Goal: Information Seeking & Learning: Learn about a topic

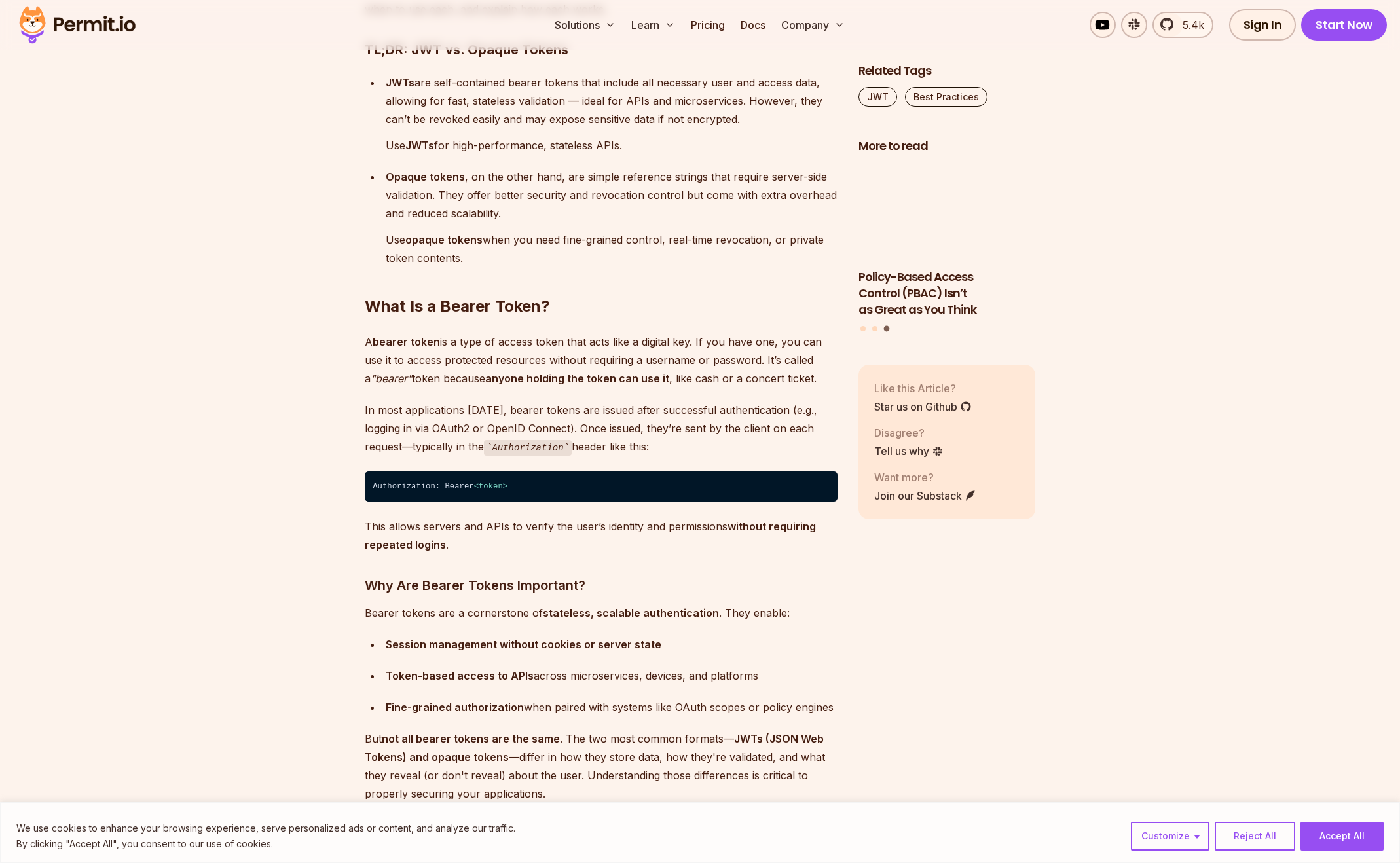
scroll to position [1116, 0]
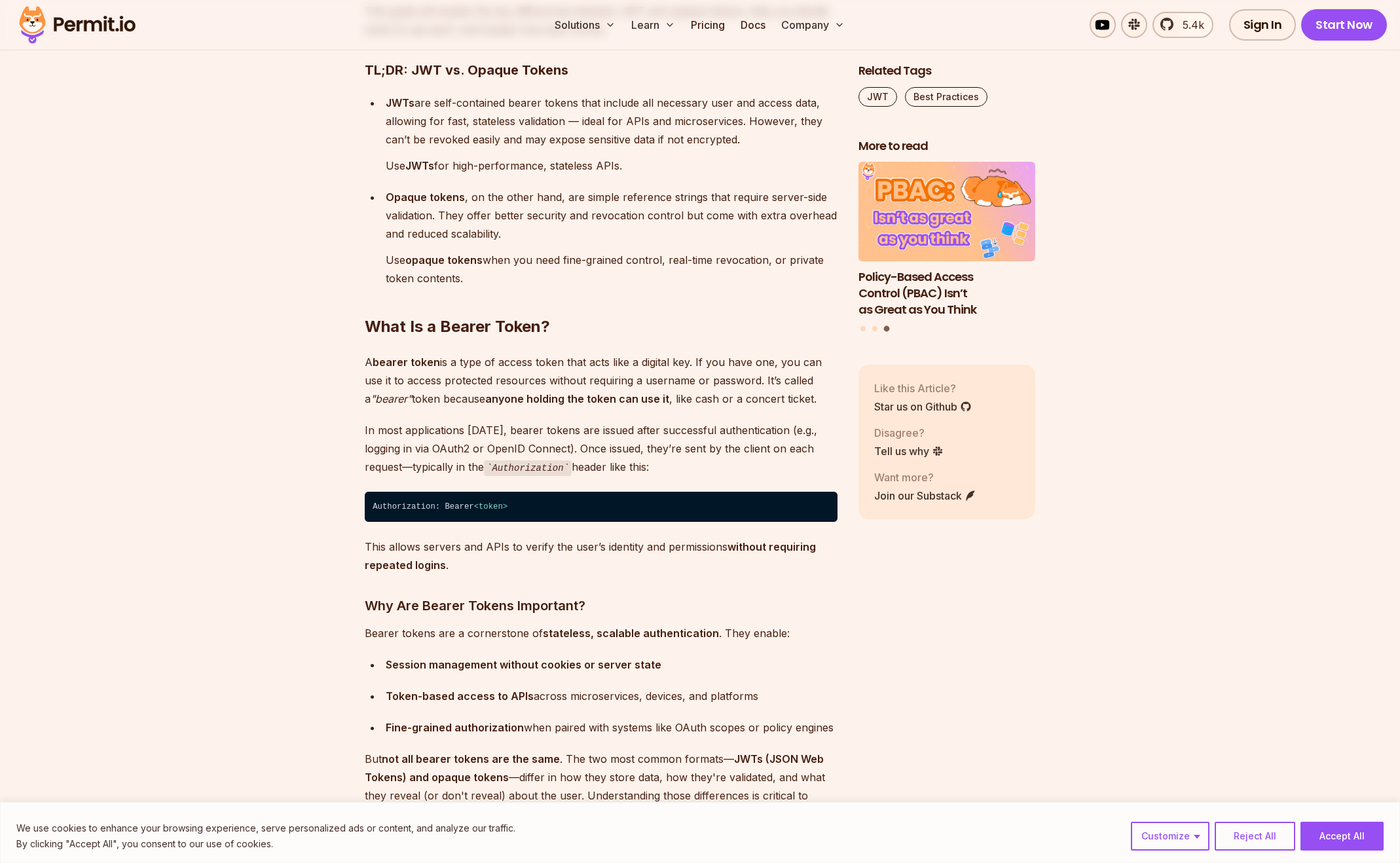
scroll to position [1095, 0]
click at [414, 359] on strong "bearer token" at bounding box center [406, 361] width 68 height 13
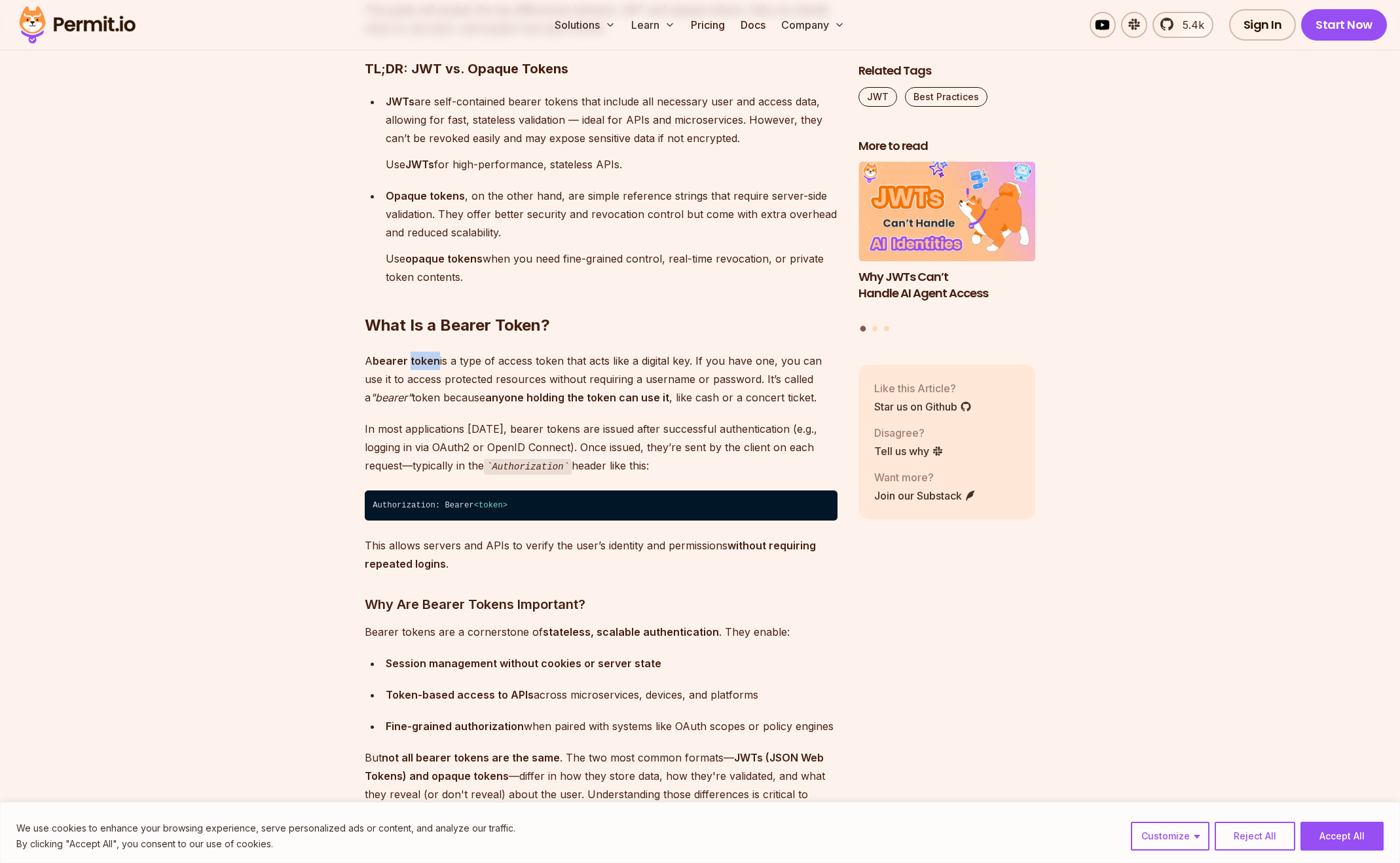
click at [414, 359] on strong "bearer token" at bounding box center [406, 361] width 68 height 13
click at [379, 360] on strong "bearer token" at bounding box center [406, 361] width 68 height 13
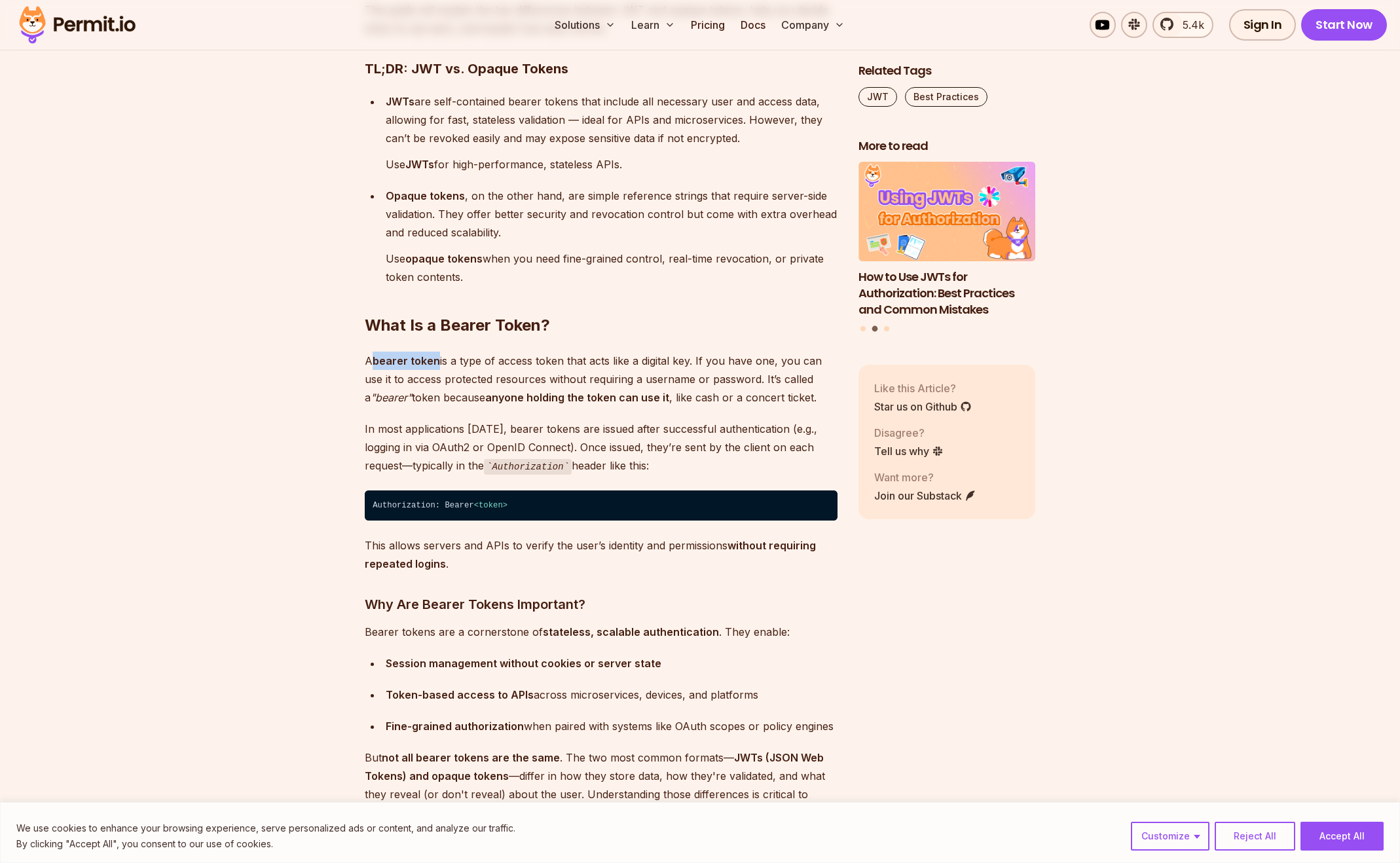
drag, startPoint x: 374, startPoint y: 362, endPoint x: 436, endPoint y: 356, distance: 62.3
click at [436, 356] on p "A bearer token is a type of access token that acts like a digital key. If you h…" at bounding box center [601, 379] width 472 height 55
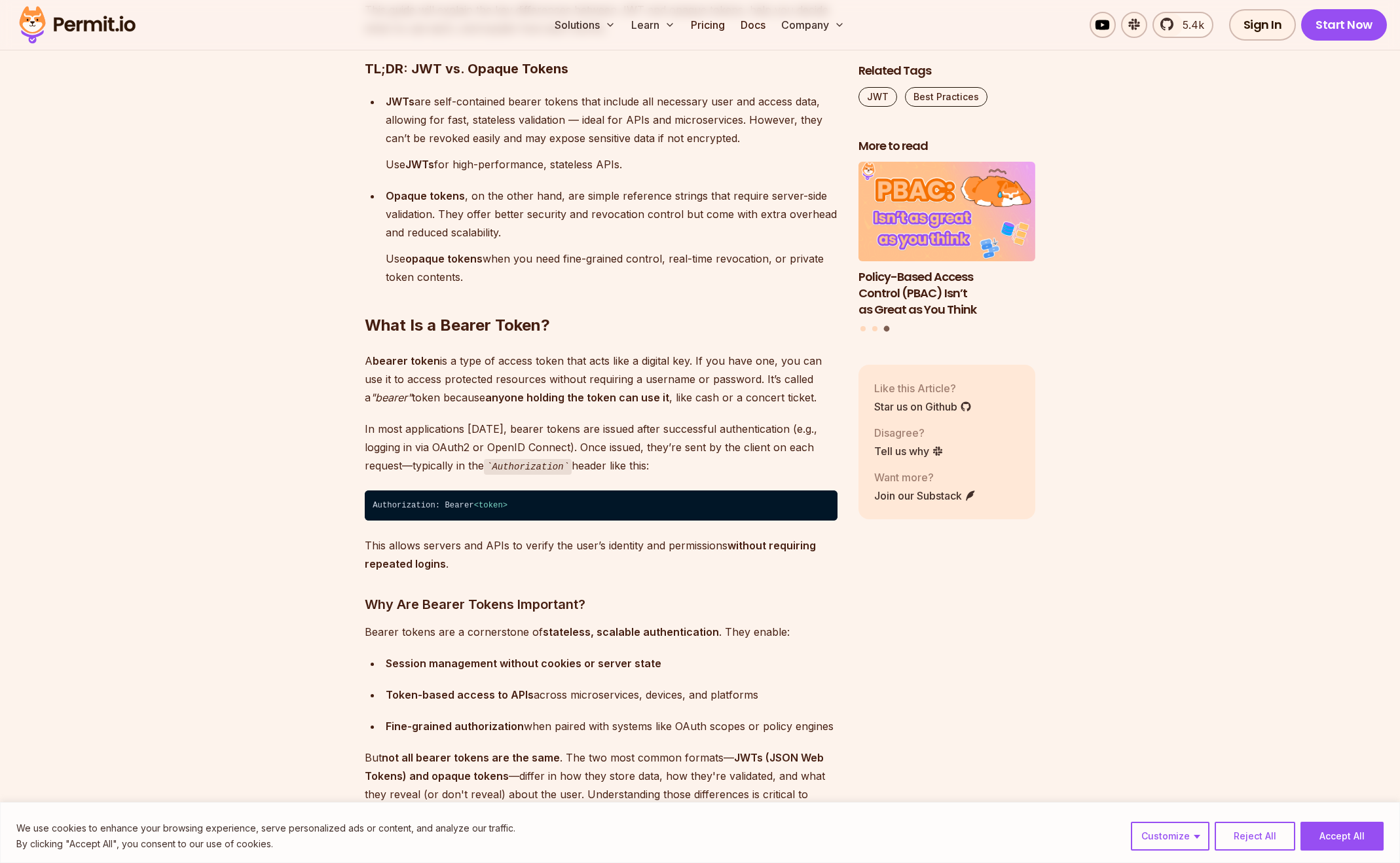
drag, startPoint x: 665, startPoint y: 460, endPoint x: 392, endPoint y: 402, distance: 279.1
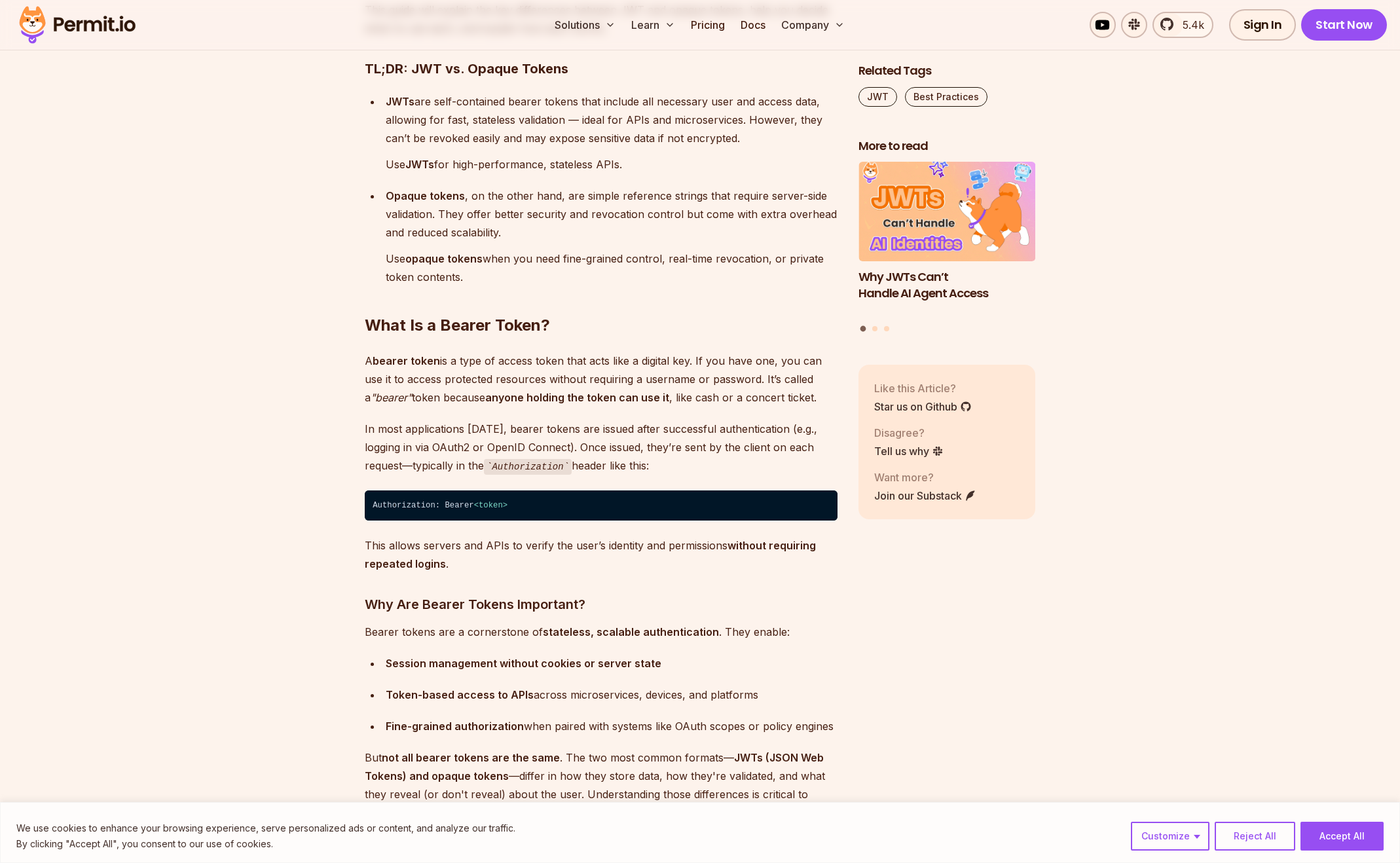
click at [662, 468] on p "In most applications [DATE], bearer tokens are issued after successful authenti…" at bounding box center [601, 447] width 472 height 56
drag, startPoint x: 662, startPoint y: 468, endPoint x: 420, endPoint y: 394, distance: 253.1
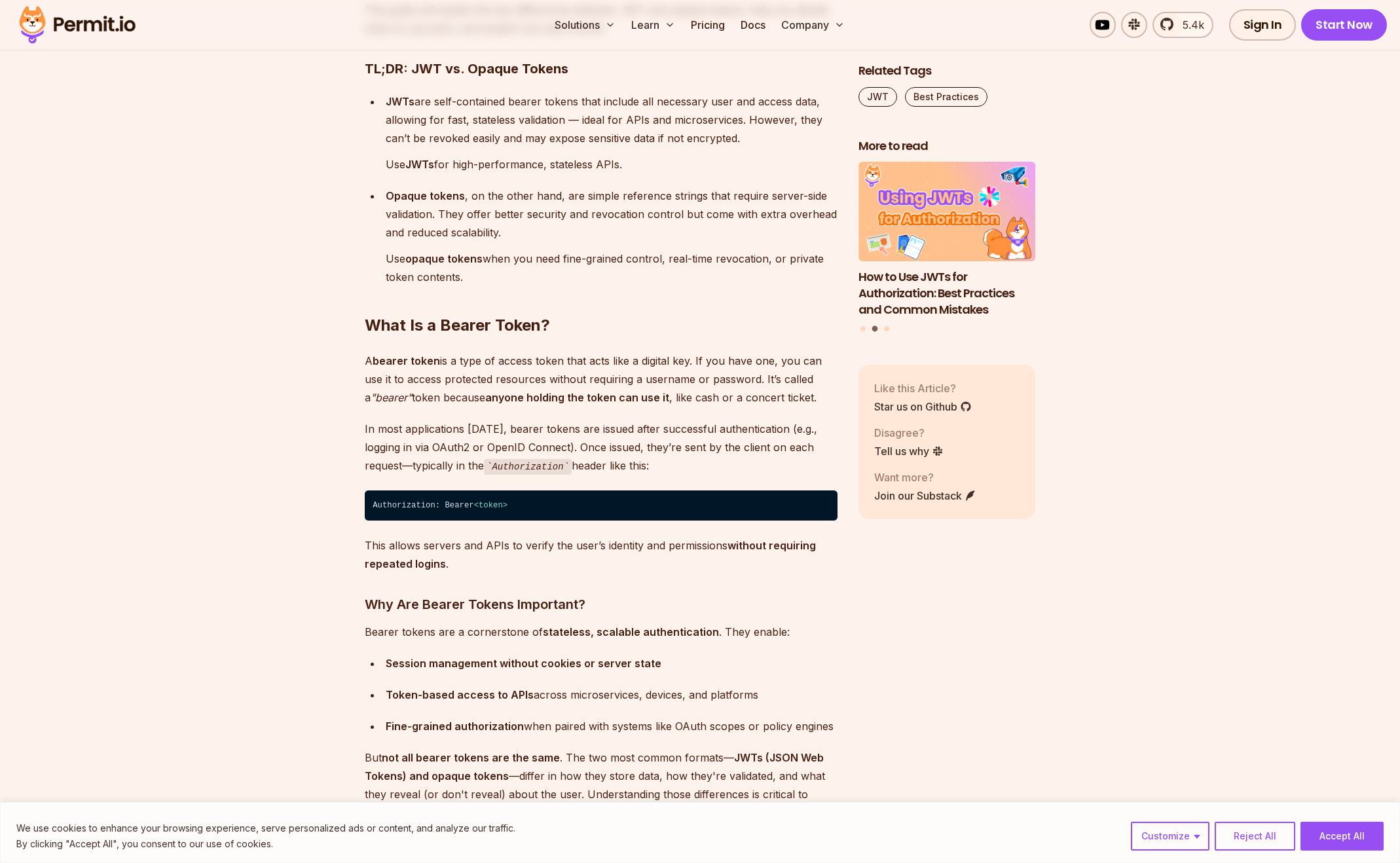
drag, startPoint x: 348, startPoint y: 355, endPoint x: 683, endPoint y: 472, distance: 354.8
click at [683, 472] on p "In most applications [DATE], bearer tokens are issued after successful authenti…" at bounding box center [601, 447] width 472 height 56
drag, startPoint x: 683, startPoint y: 472, endPoint x: 359, endPoint y: 367, distance: 340.6
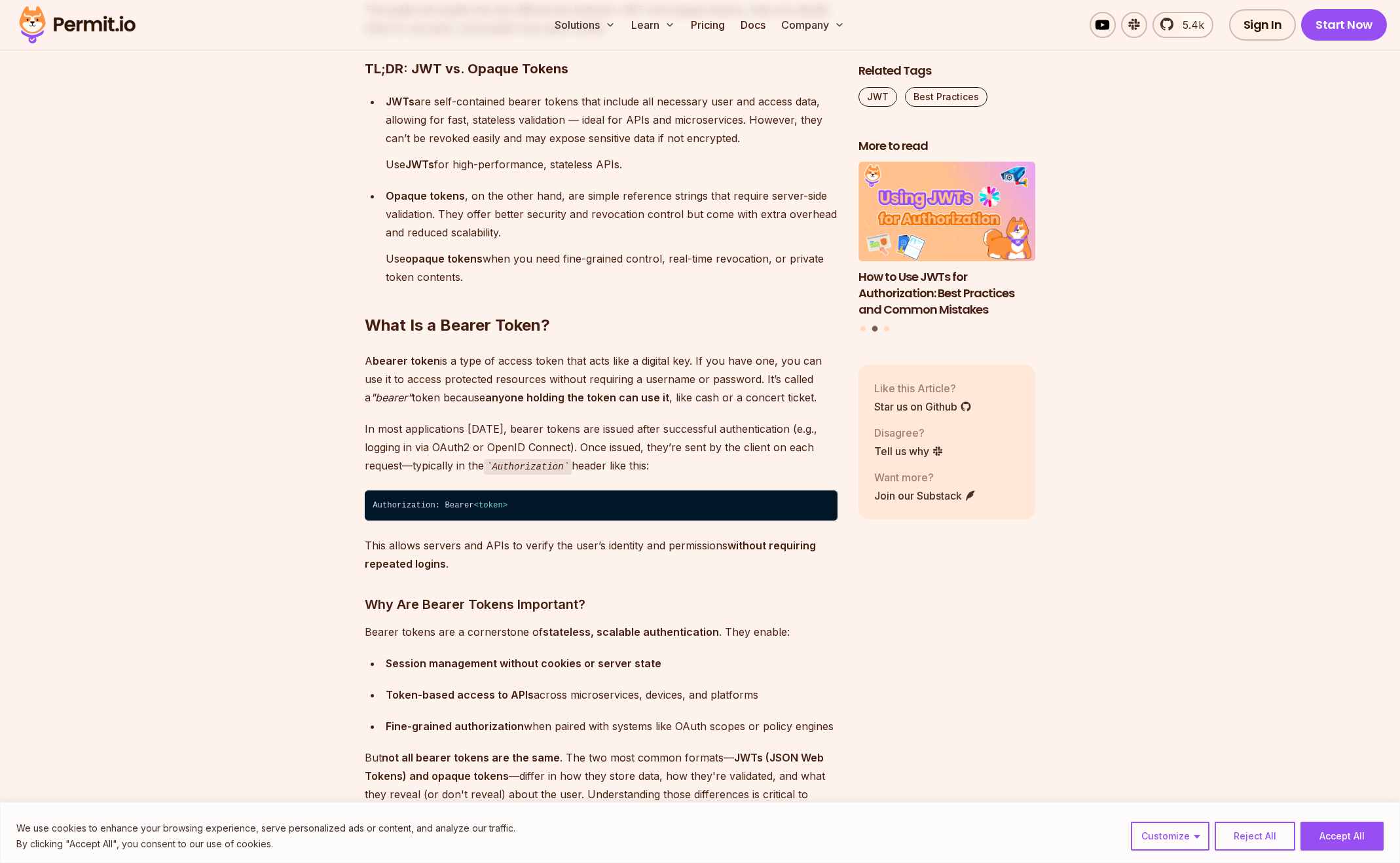
drag, startPoint x: 356, startPoint y: 362, endPoint x: 704, endPoint y: 463, distance: 362.4
click at [674, 462] on p "In most applications [DATE], bearer tokens are issued after successful authenti…" at bounding box center [601, 447] width 472 height 56
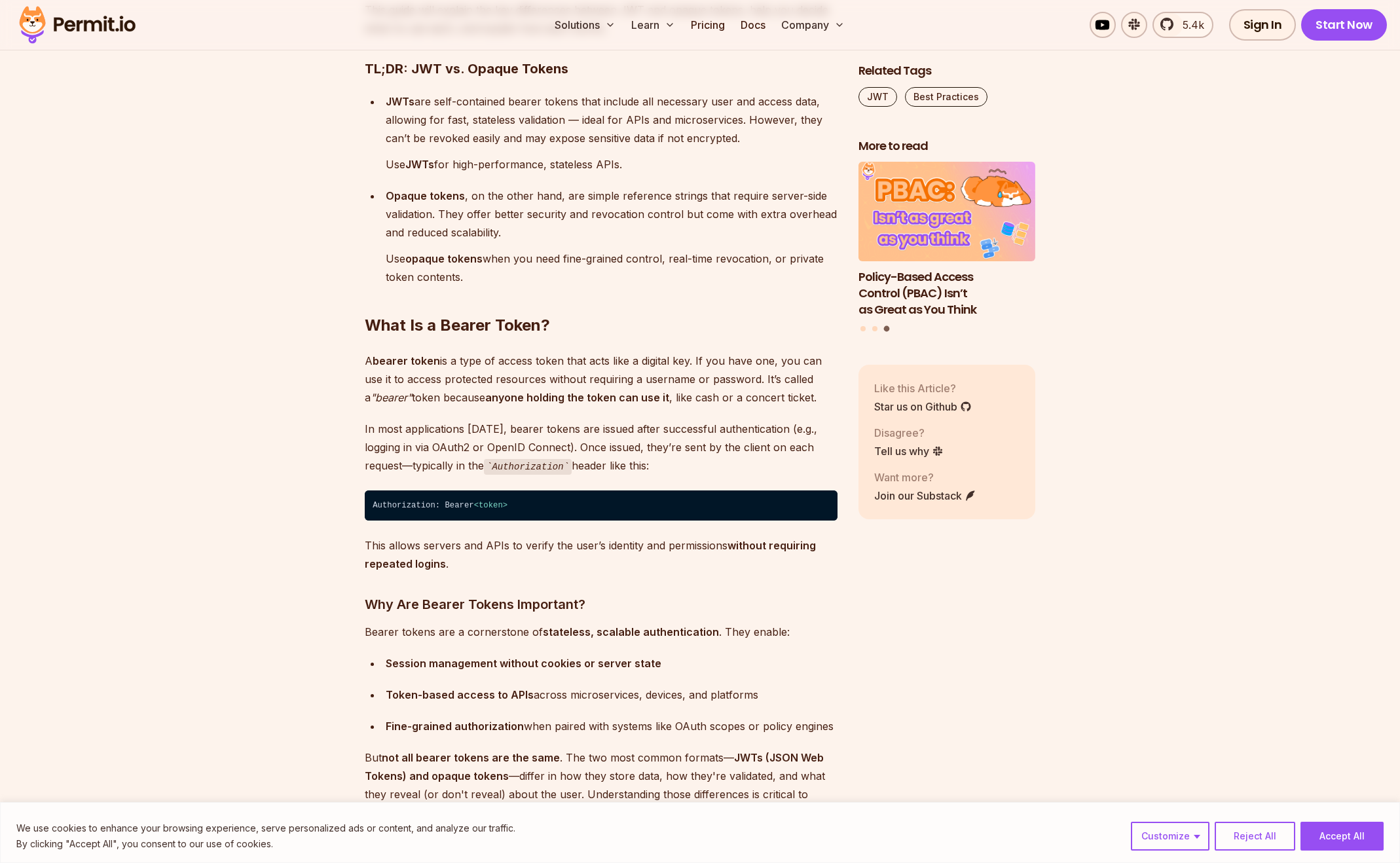
click at [674, 462] on p "In most applications [DATE], bearer tokens are issued after successful authenti…" at bounding box center [601, 447] width 472 height 56
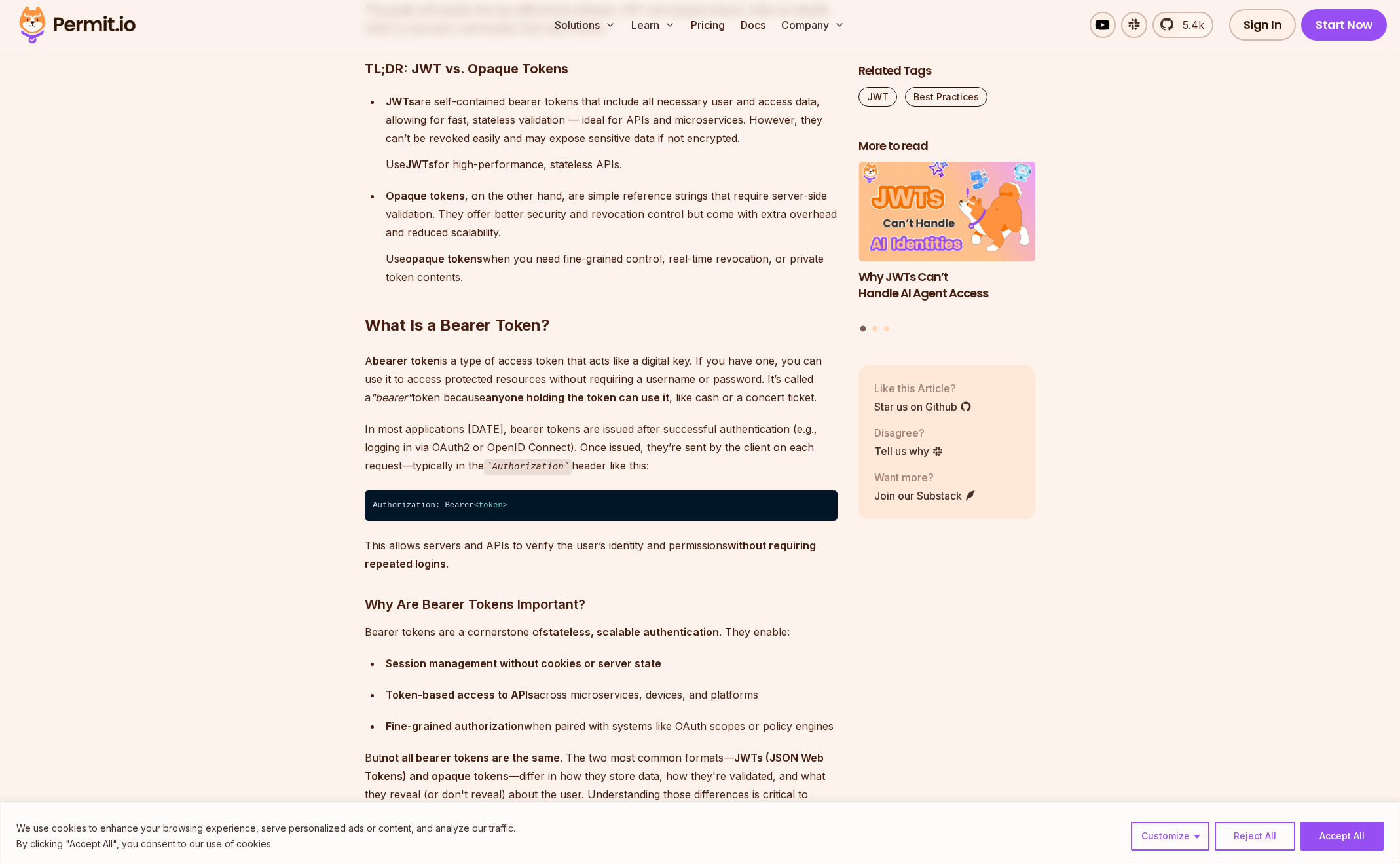
drag, startPoint x: 674, startPoint y: 462, endPoint x: 332, endPoint y: 362, distance: 356.3
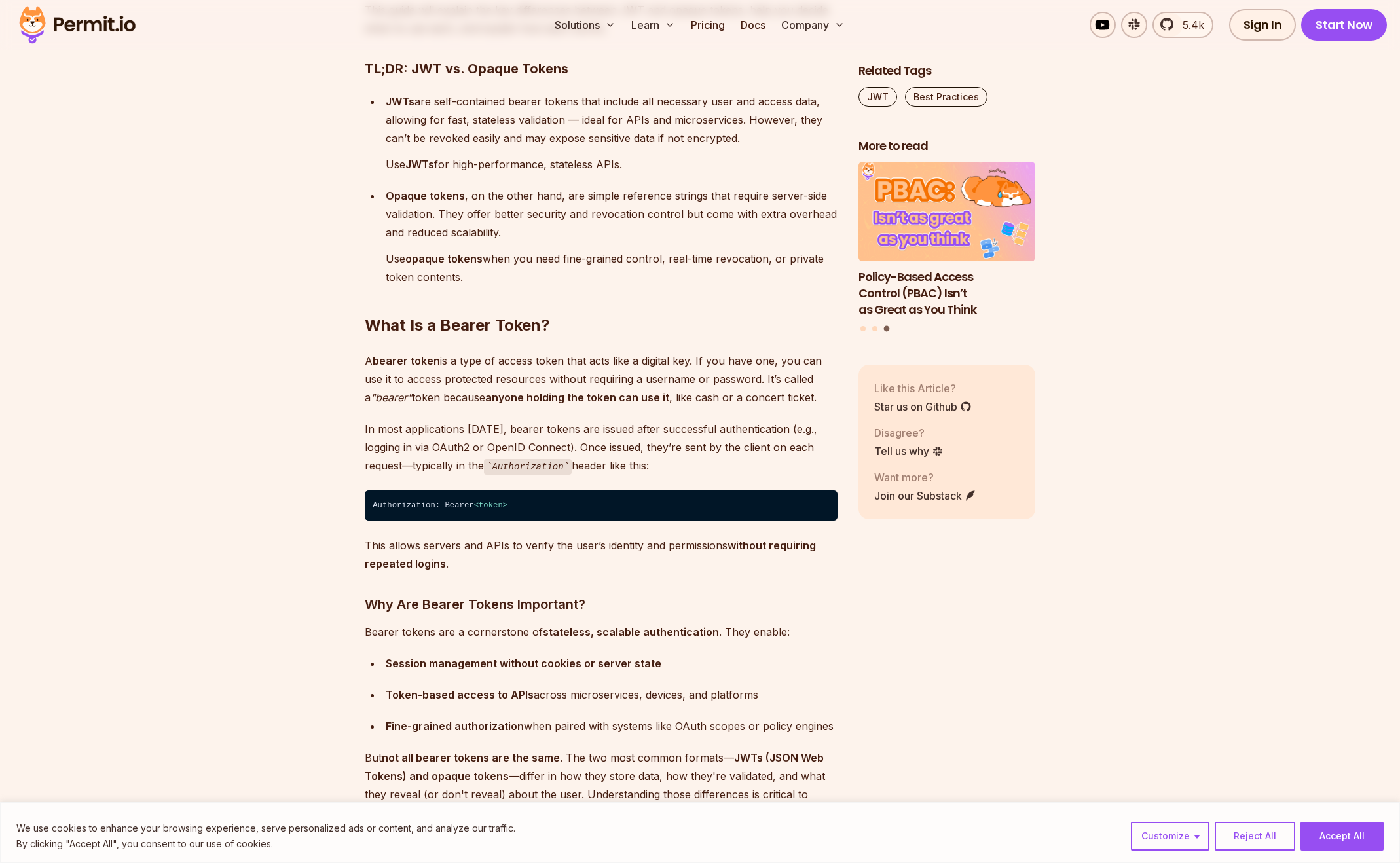
click at [679, 474] on p "In most applications [DATE], bearer tokens are issued after successful authenti…" at bounding box center [601, 447] width 472 height 56
drag, startPoint x: 603, startPoint y: 438, endPoint x: 342, endPoint y: 331, distance: 282.1
drag, startPoint x: 342, startPoint y: 331, endPoint x: 685, endPoint y: 473, distance: 371.2
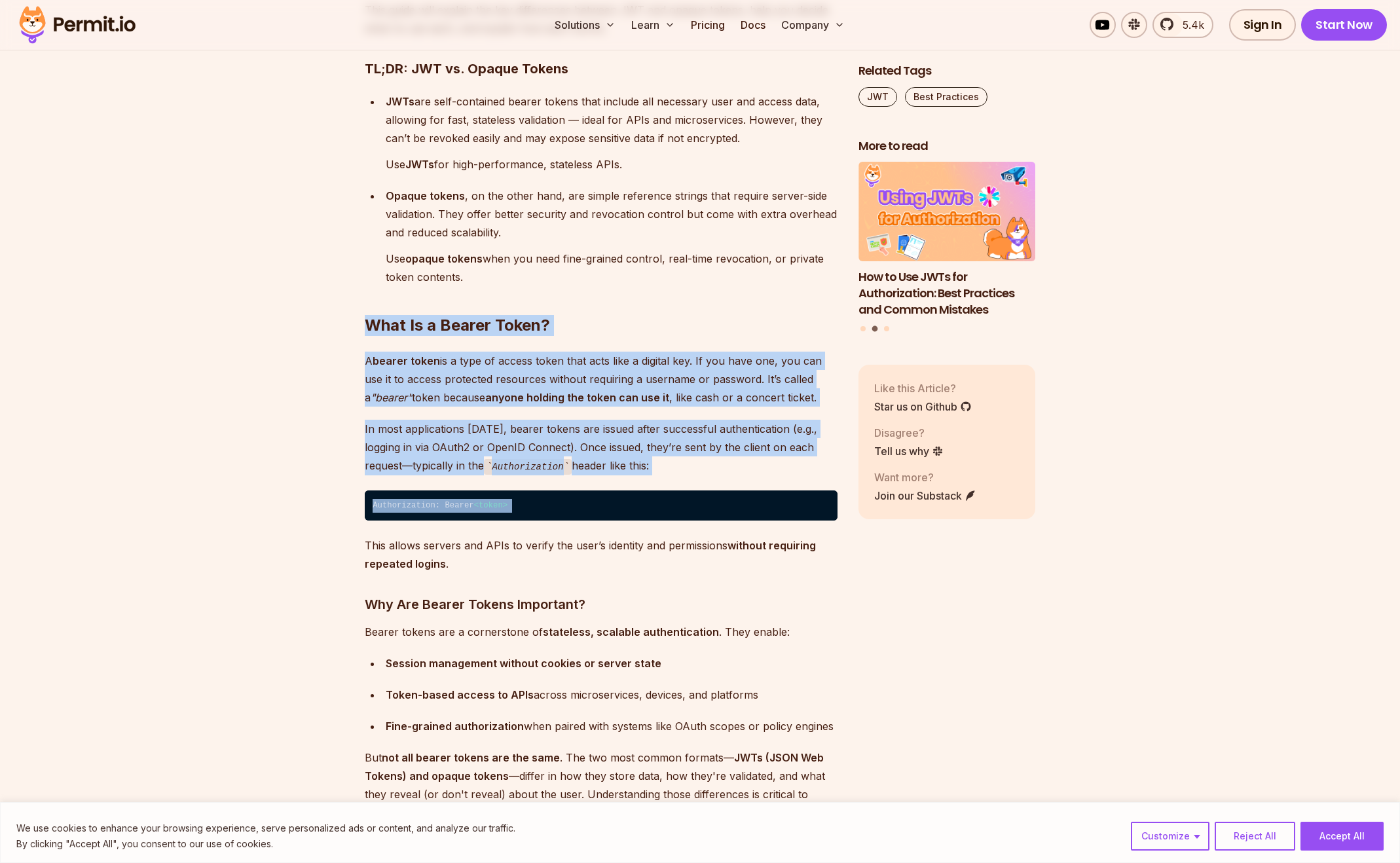
drag, startPoint x: 675, startPoint y: 476, endPoint x: 358, endPoint y: 323, distance: 352.0
drag, startPoint x: 356, startPoint y: 322, endPoint x: 668, endPoint y: 469, distance: 344.9
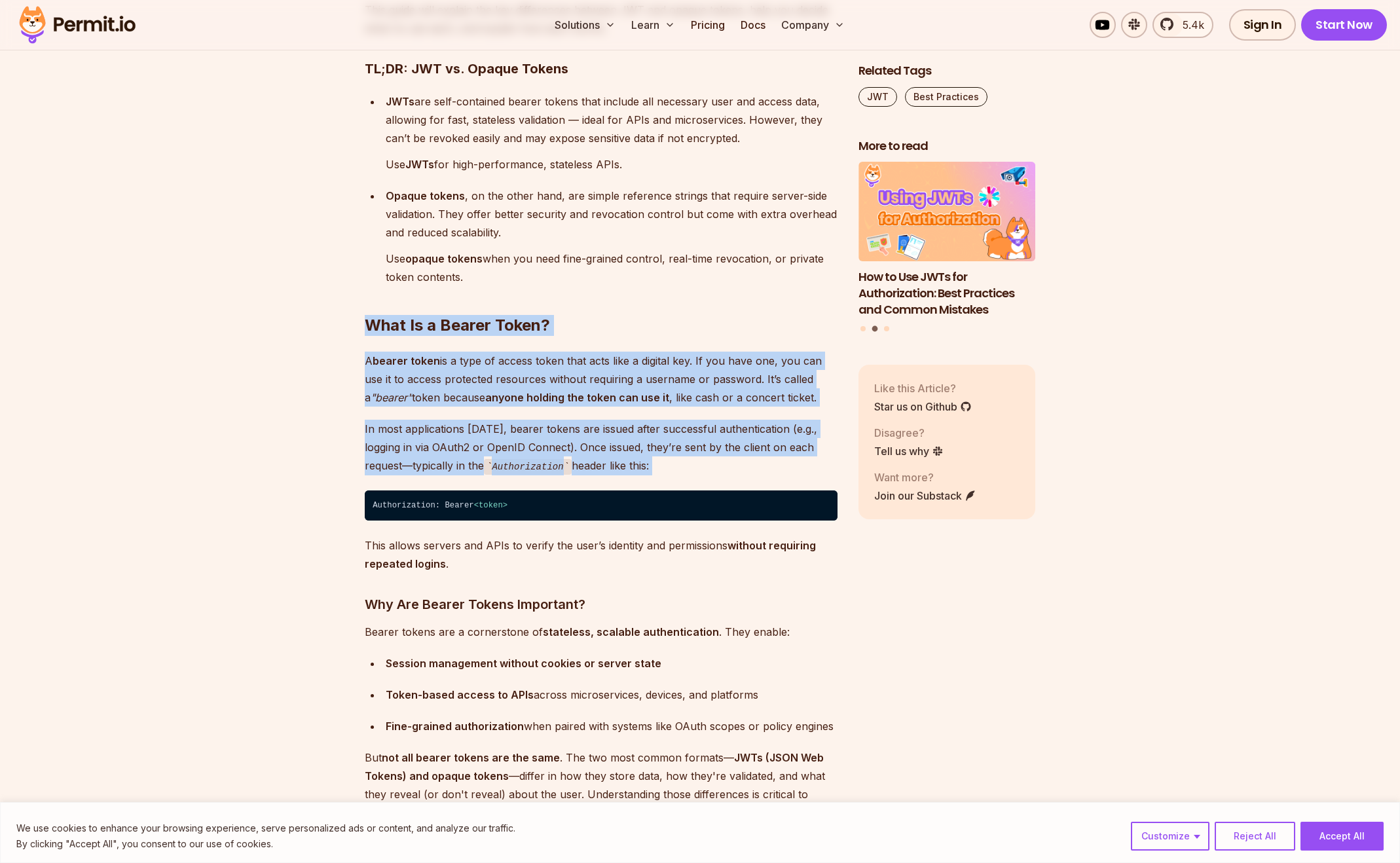
click at [668, 469] on p "In most applications [DATE], bearer tokens are issued after successful authenti…" at bounding box center [601, 447] width 472 height 56
drag, startPoint x: 668, startPoint y: 469, endPoint x: 362, endPoint y: 318, distance: 341.2
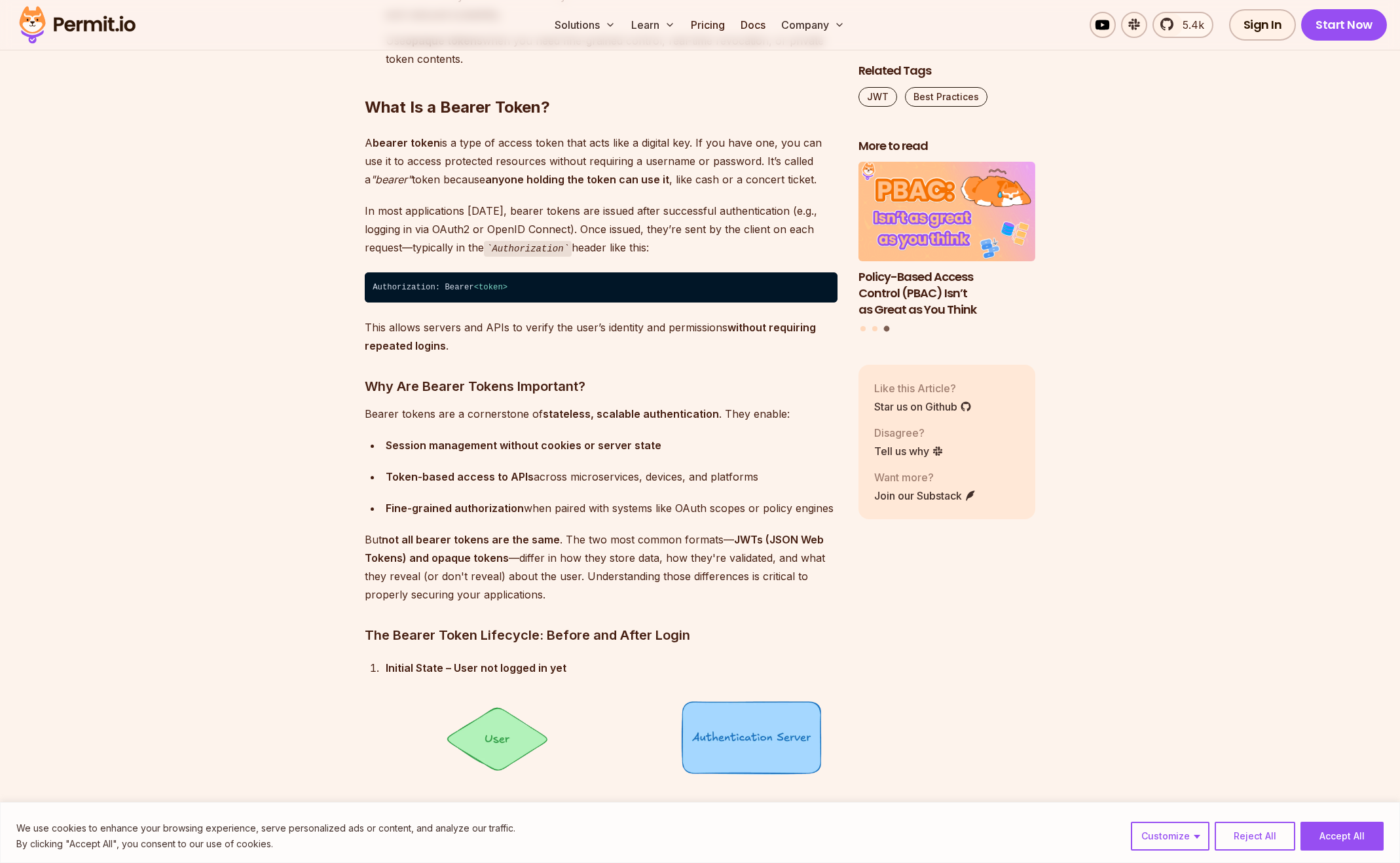
scroll to position [1314, 0]
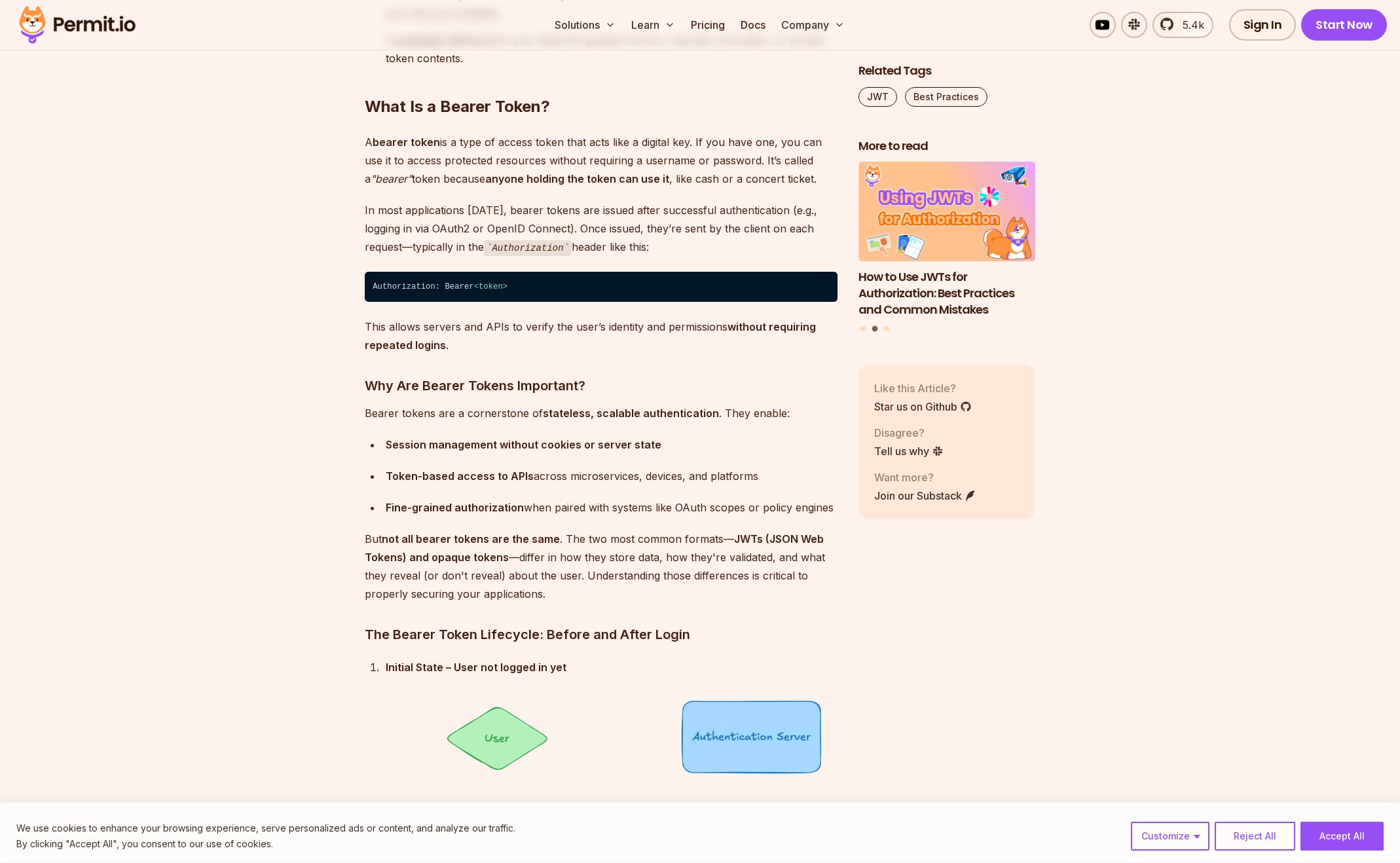
drag, startPoint x: 662, startPoint y: 251, endPoint x: 406, endPoint y: 185, distance: 264.4
click at [406, 185] on em ""bearer"" at bounding box center [392, 179] width 42 height 13
drag, startPoint x: 457, startPoint y: 350, endPoint x: 337, endPoint y: 317, distance: 124.5
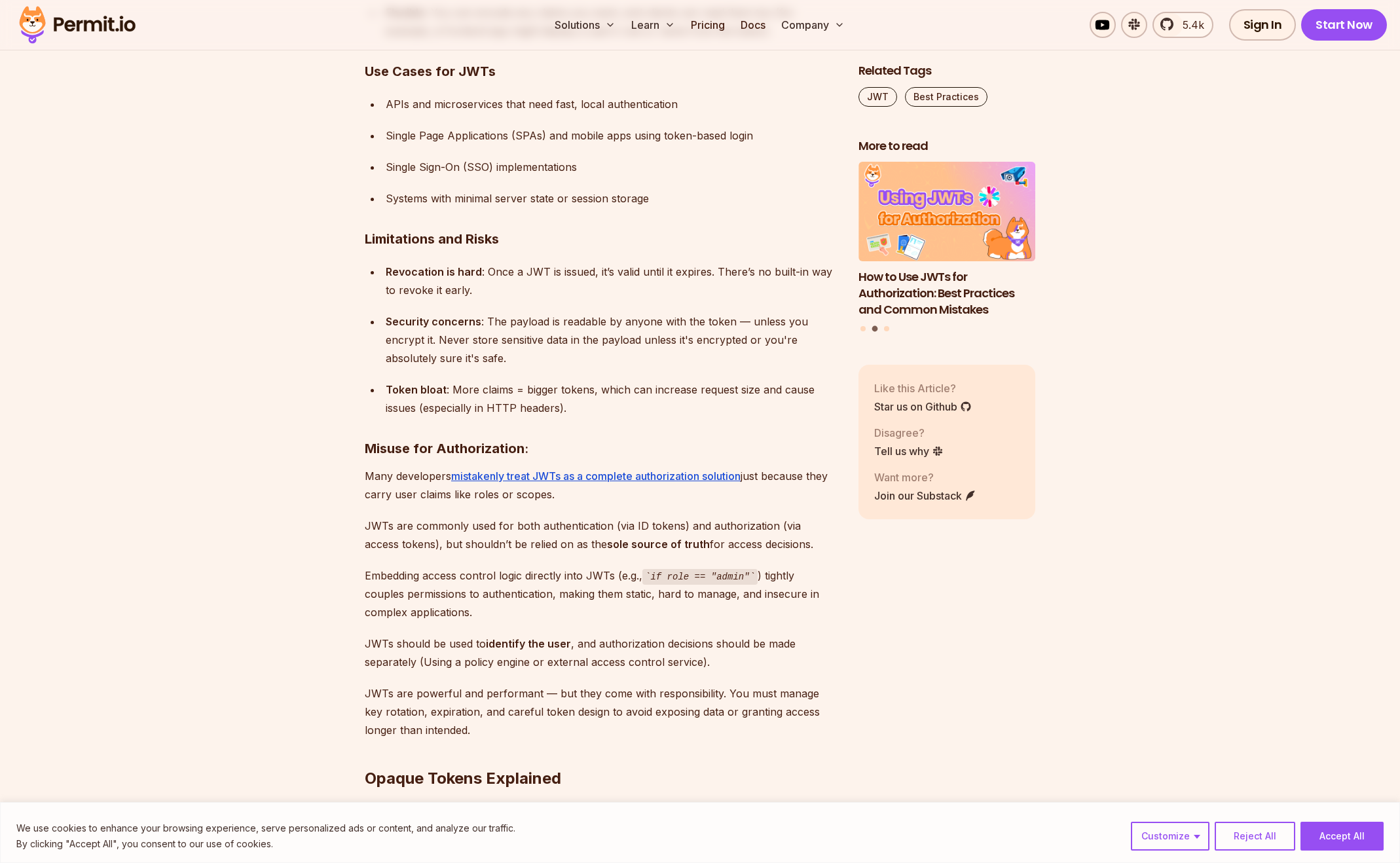
scroll to position [5480, 0]
click at [689, 271] on div "Revocation is hard : Once a JWT is issued, it’s valid until it expires. There’s…" at bounding box center [612, 280] width 452 height 37
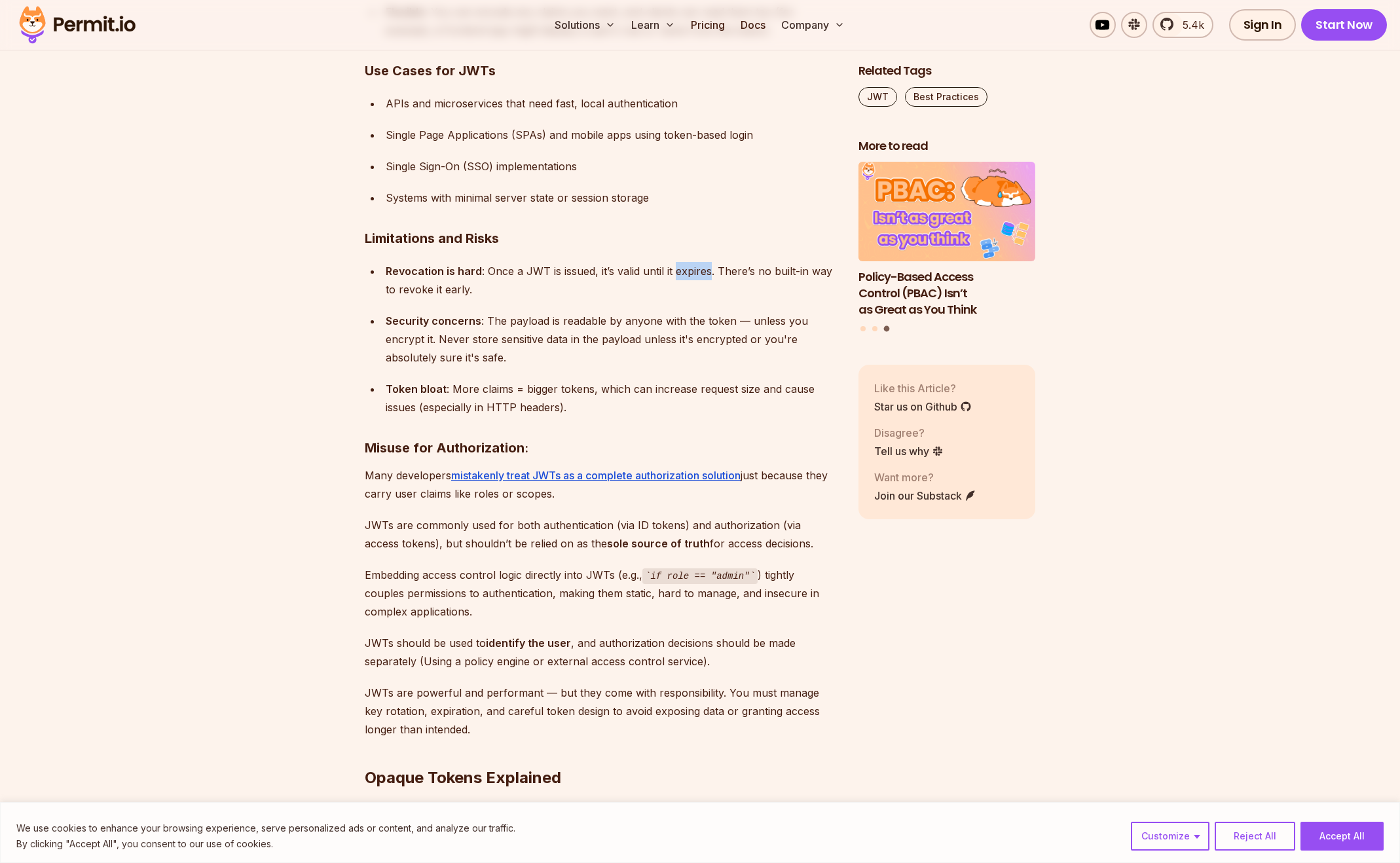
click at [689, 271] on div "Revocation is hard : Once a JWT is issued, it’s valid until it expires. There’s…" at bounding box center [612, 280] width 452 height 37
drag, startPoint x: 481, startPoint y: 297, endPoint x: 486, endPoint y: 262, distance: 35.4
click at [486, 262] on div "Revocation is hard : Once a JWT is issued, it’s valid until it expires. There’s…" at bounding box center [612, 280] width 452 height 37
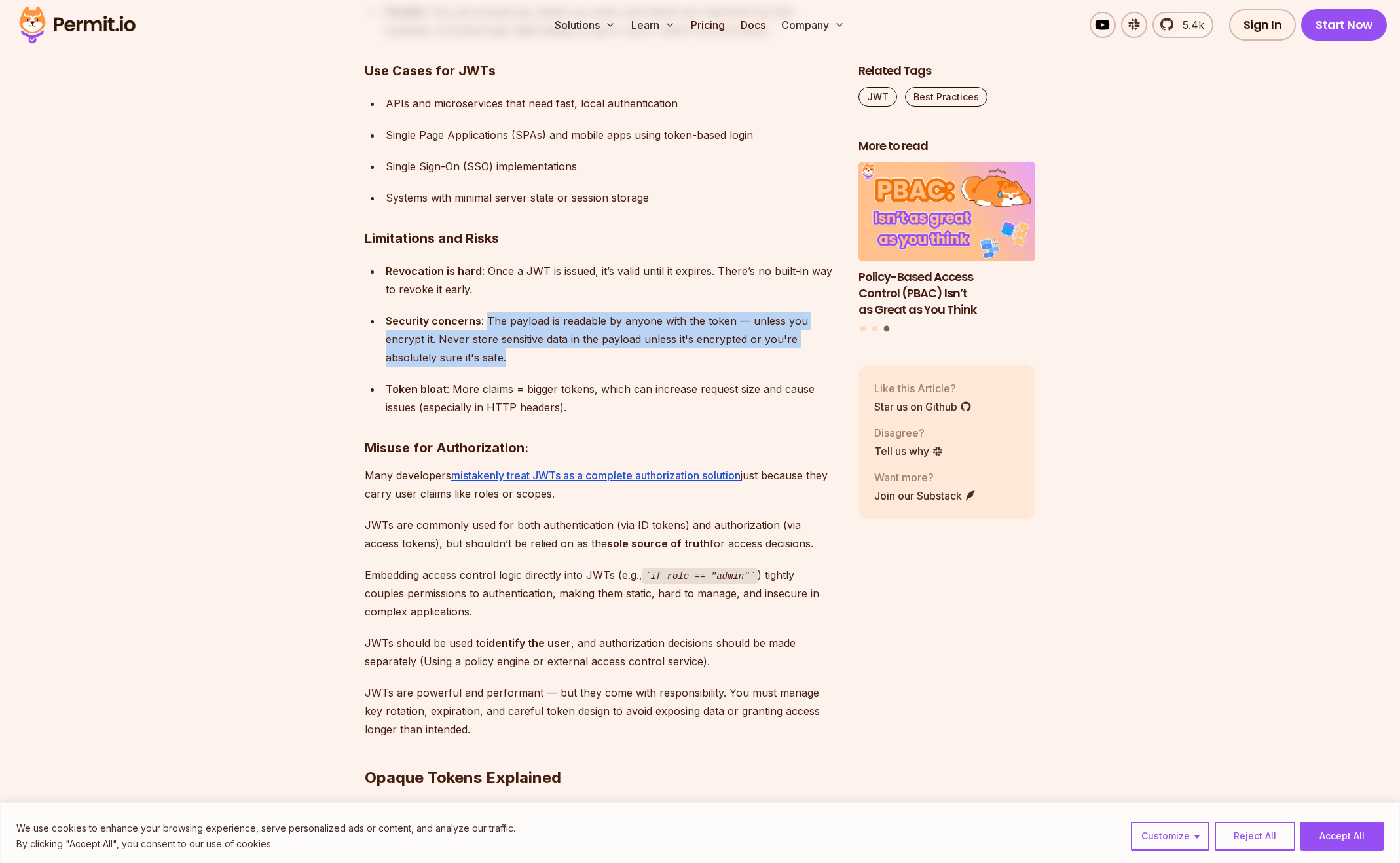
drag, startPoint x: 529, startPoint y: 360, endPoint x: 485, endPoint y: 319, distance: 60.1
click at [485, 319] on div "Security concerns : The payload is readable by anyone with the token — unless y…" at bounding box center [612, 339] width 452 height 55
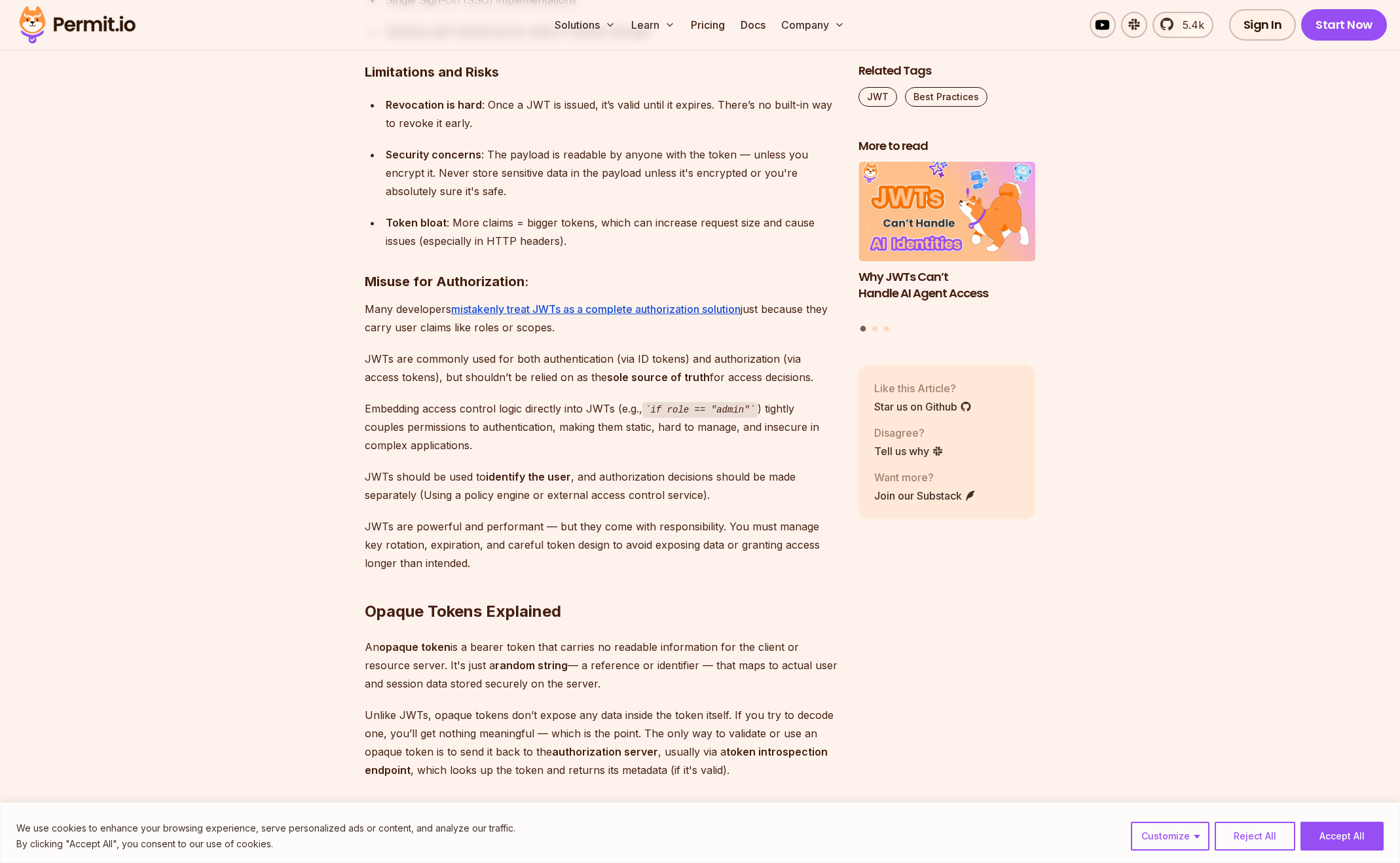
scroll to position [5705, 0]
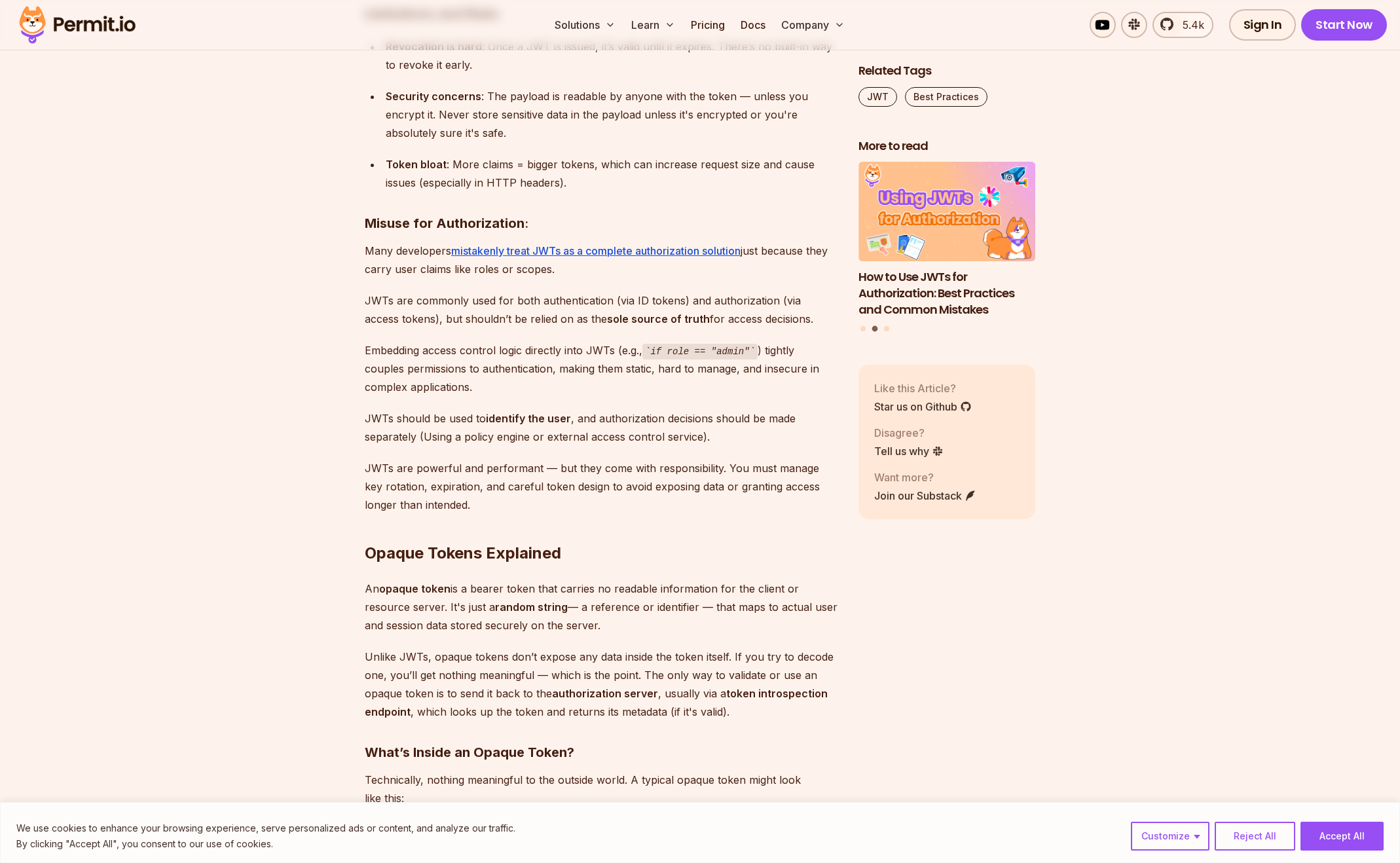
click at [446, 351] on p "Embedding access control logic directly into JWTs (e.g., if role == "admin" ) t…" at bounding box center [601, 368] width 472 height 56
click at [515, 356] on p "Embedding access control logic directly into JWTs (e.g., if role == "admin" ) t…" at bounding box center [601, 368] width 472 height 56
click at [477, 422] on p "JWTs should be used to identify the user , and authorization decisions should b…" at bounding box center [601, 427] width 472 height 37
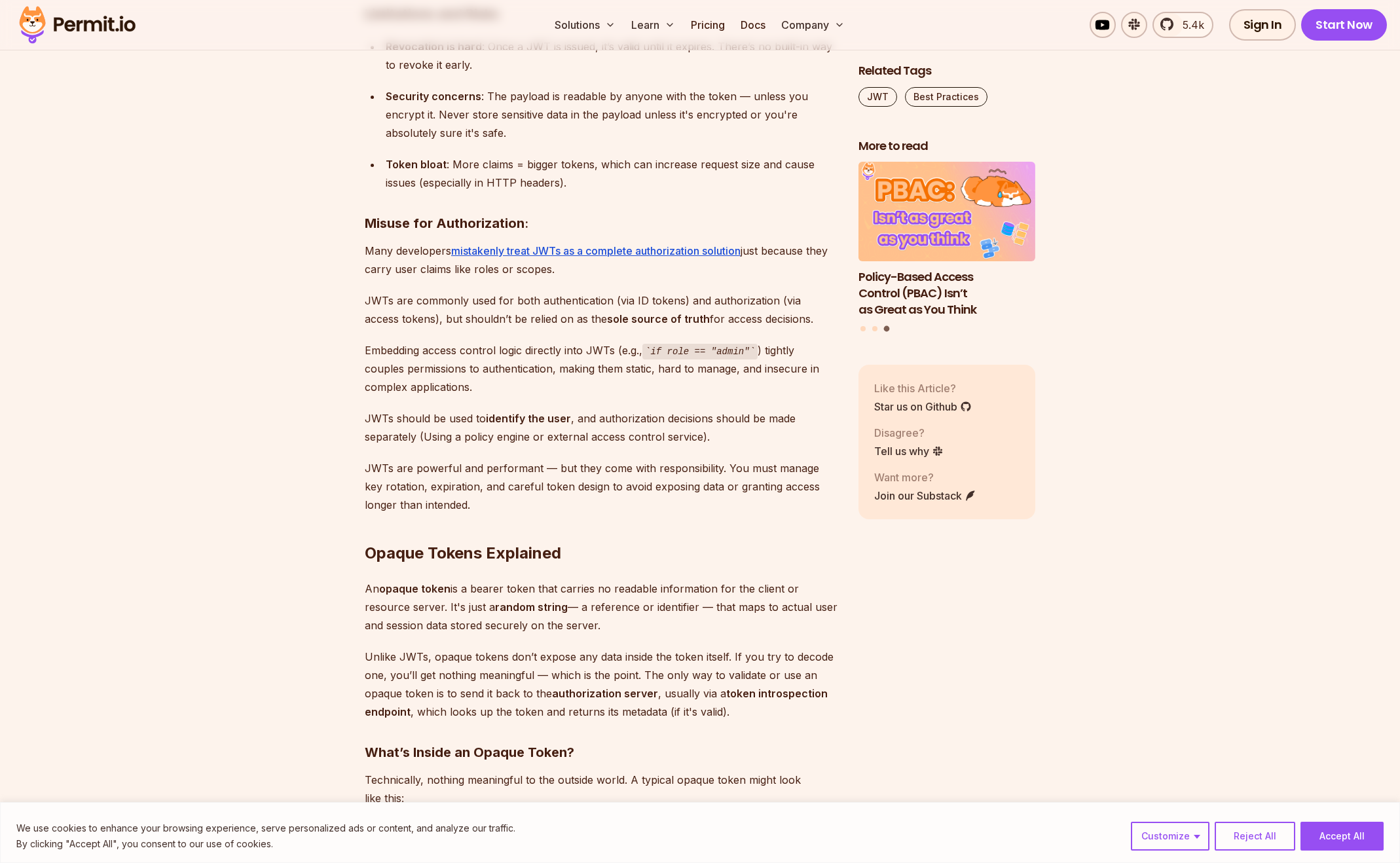
click at [640, 426] on p "JWTs should be used to identify the user , and authorization decisions should b…" at bounding box center [601, 427] width 472 height 37
click at [453, 438] on p "JWTs should be used to identify the user , and authorization decisions should b…" at bounding box center [601, 427] width 472 height 37
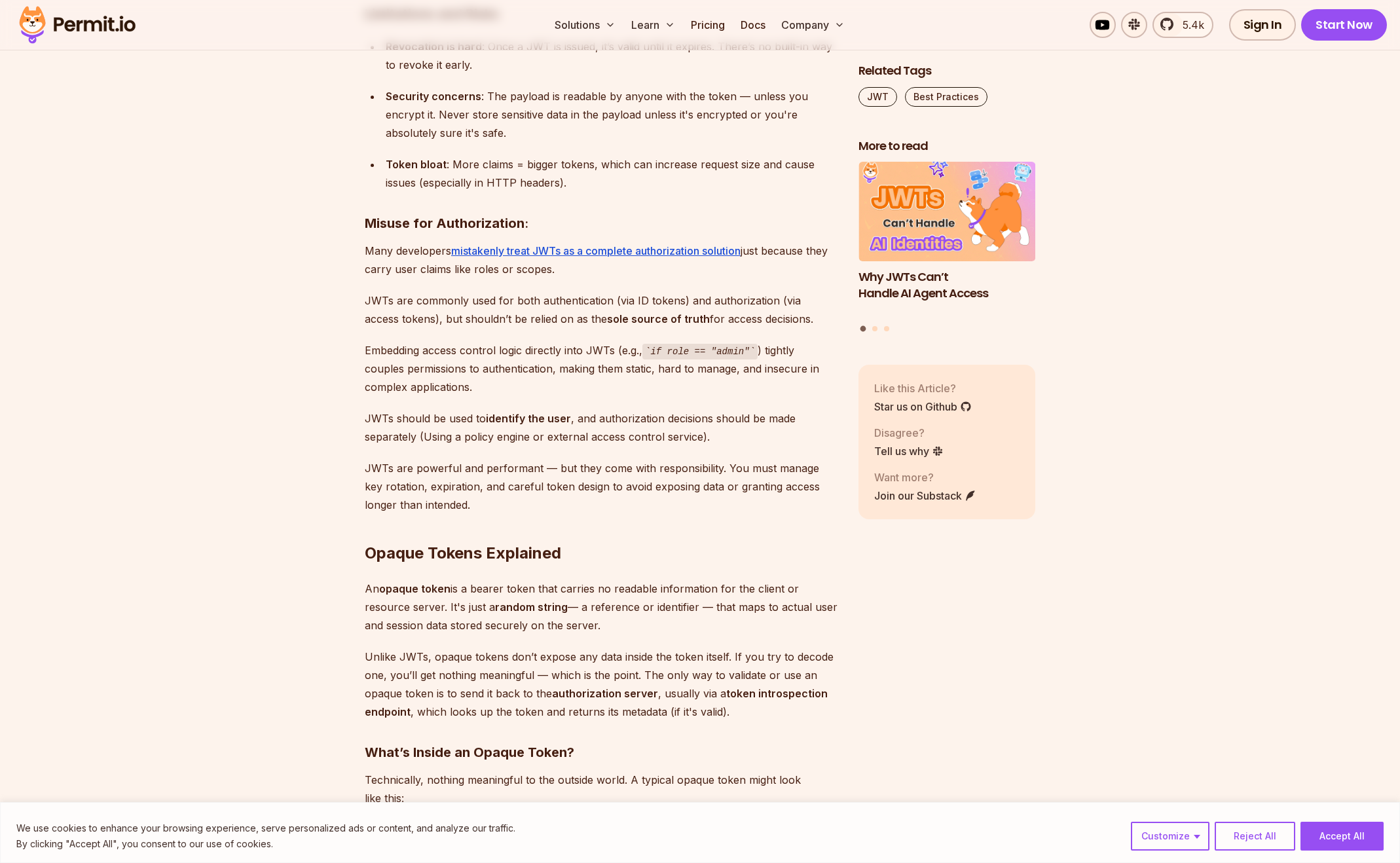
click at [569, 443] on p "JWTs should be used to identify the user , and authorization decisions should b…" at bounding box center [601, 427] width 472 height 37
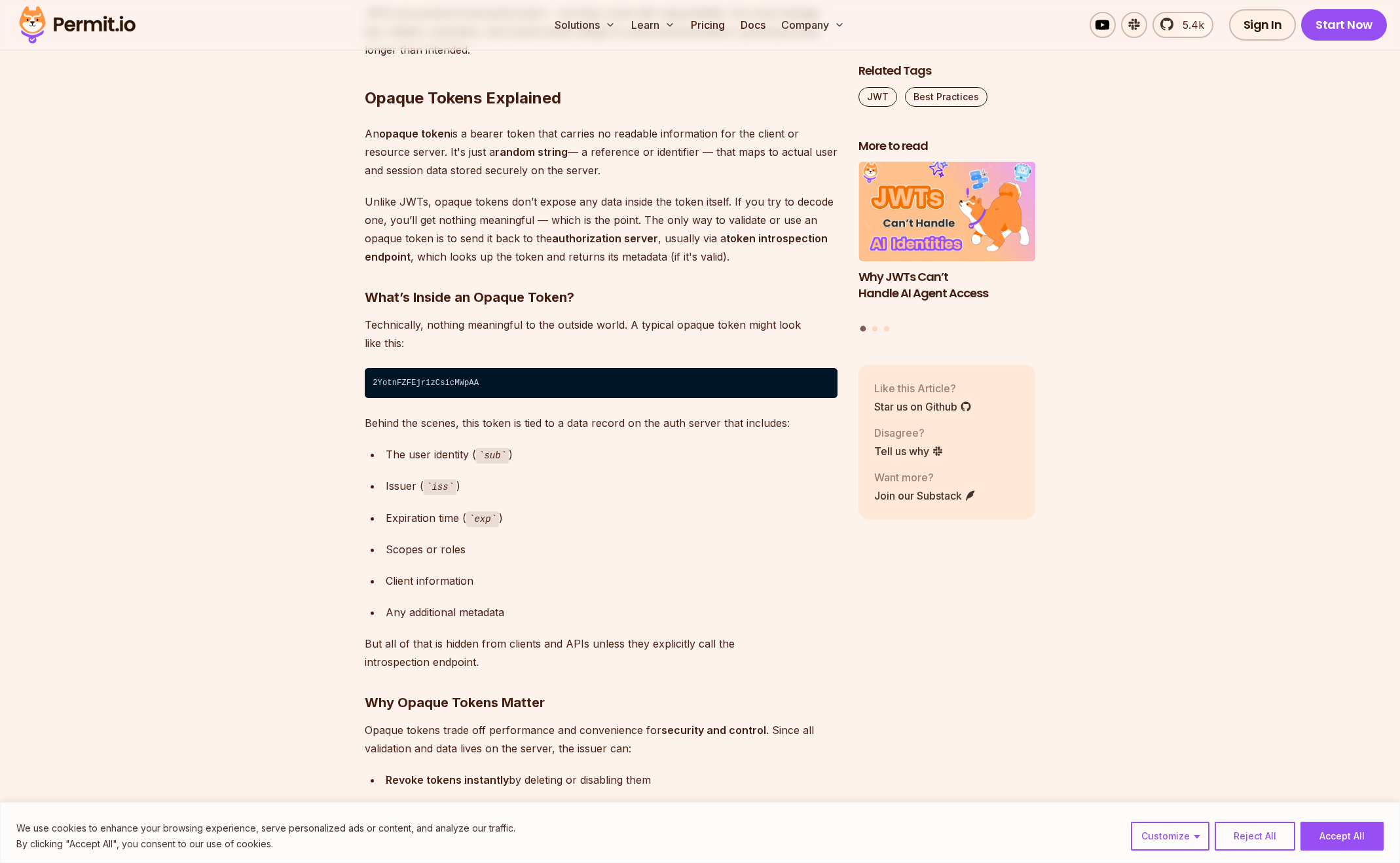
scroll to position [6161, 0]
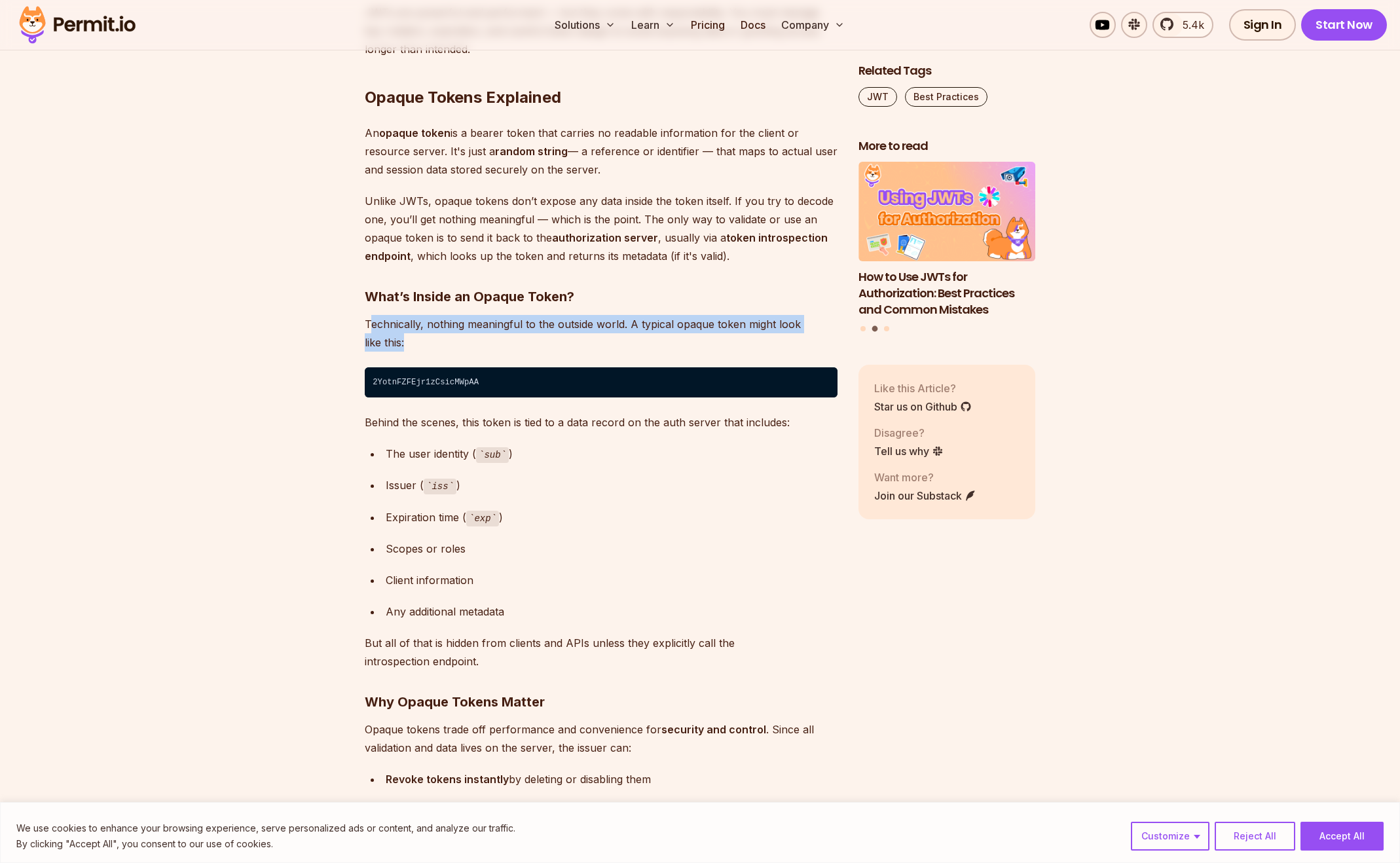
drag, startPoint x: 429, startPoint y: 342, endPoint x: 365, endPoint y: 328, distance: 65.5
click at [365, 328] on p "Technically, nothing meaningful to the outside world. A typical opaque token mi…" at bounding box center [601, 333] width 472 height 37
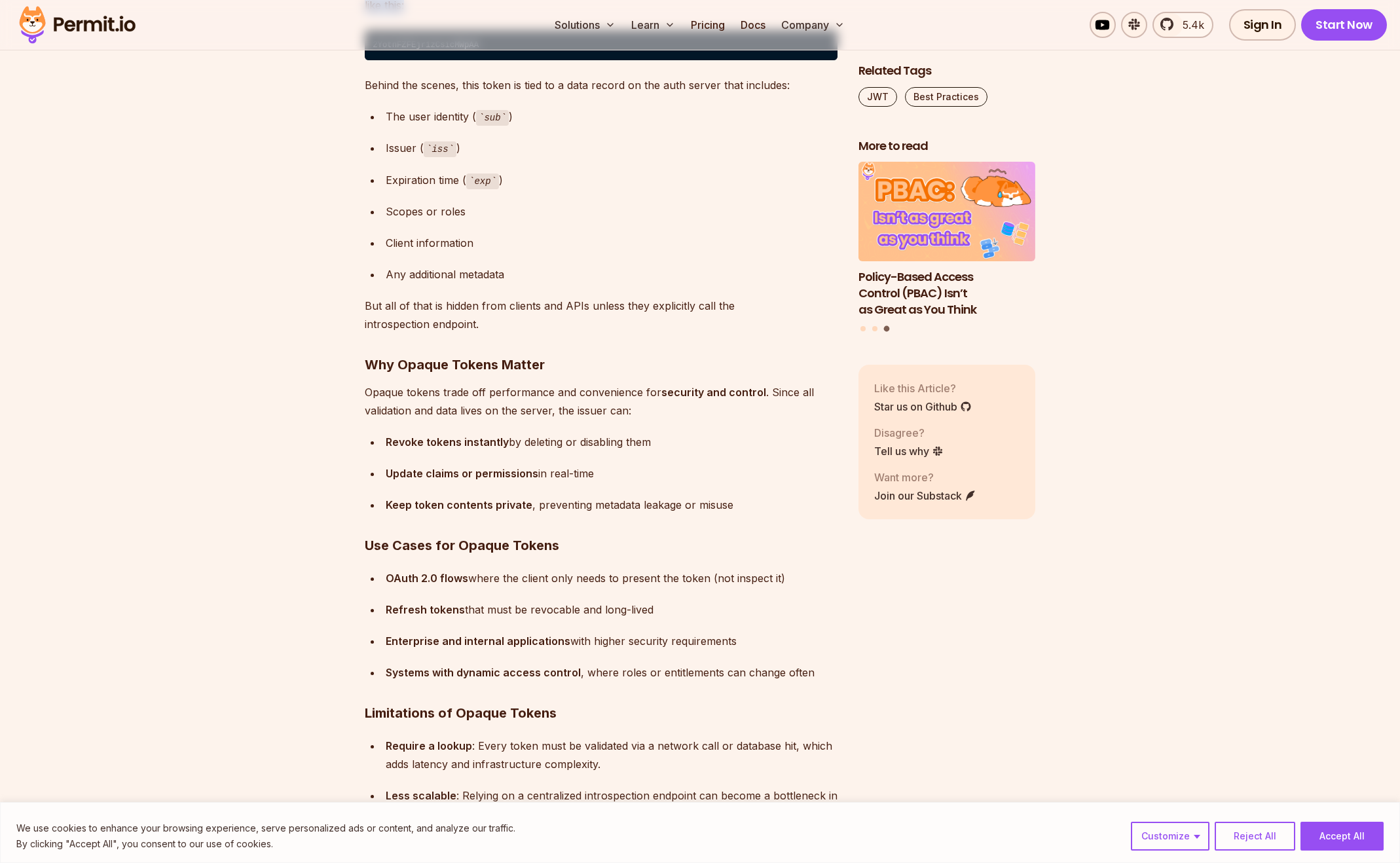
scroll to position [6509, 0]
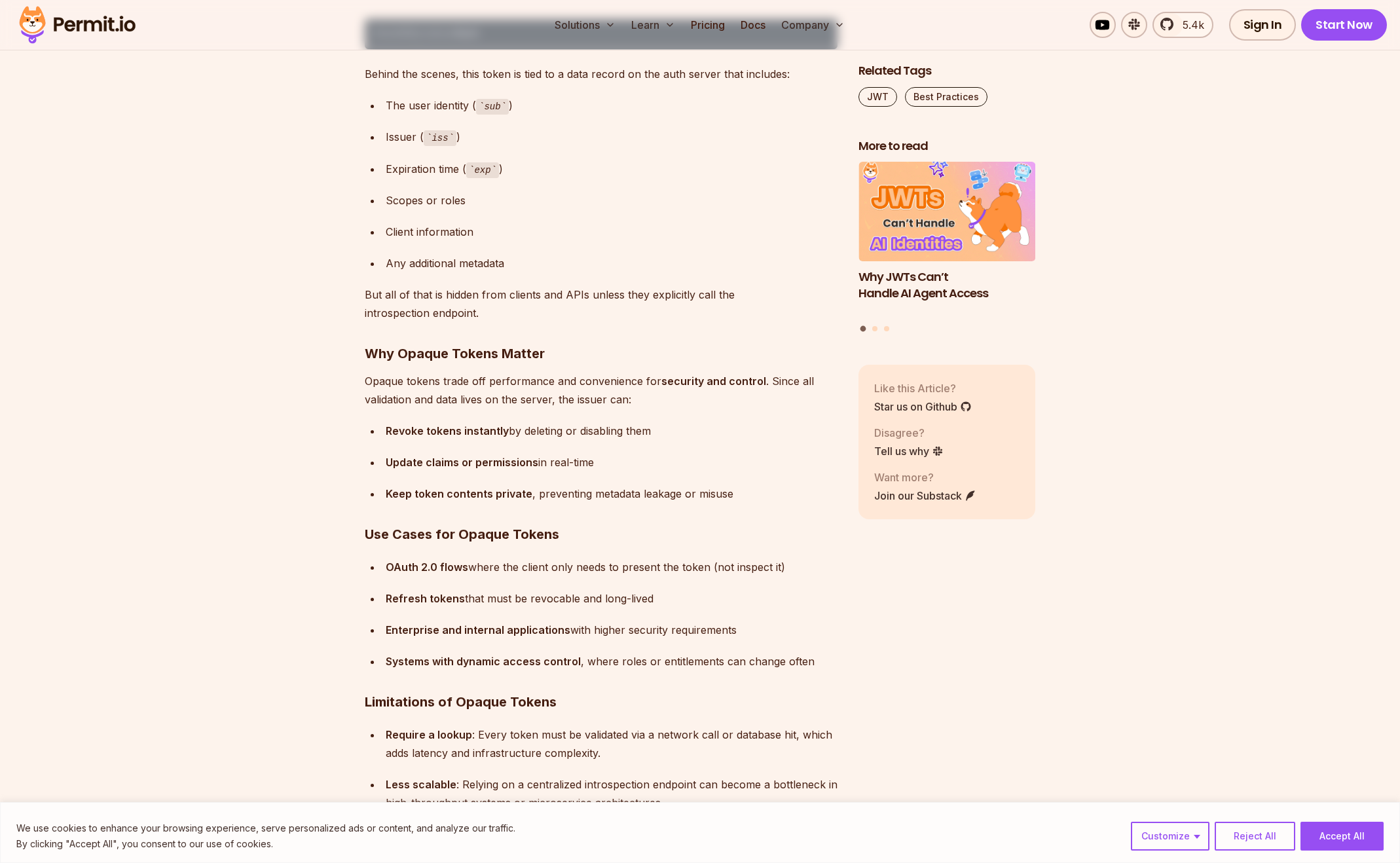
click at [449, 466] on strong "Update claims or permissions" at bounding box center [462, 462] width 152 height 13
click at [512, 466] on strong "Update claims or permissions" at bounding box center [462, 462] width 152 height 13
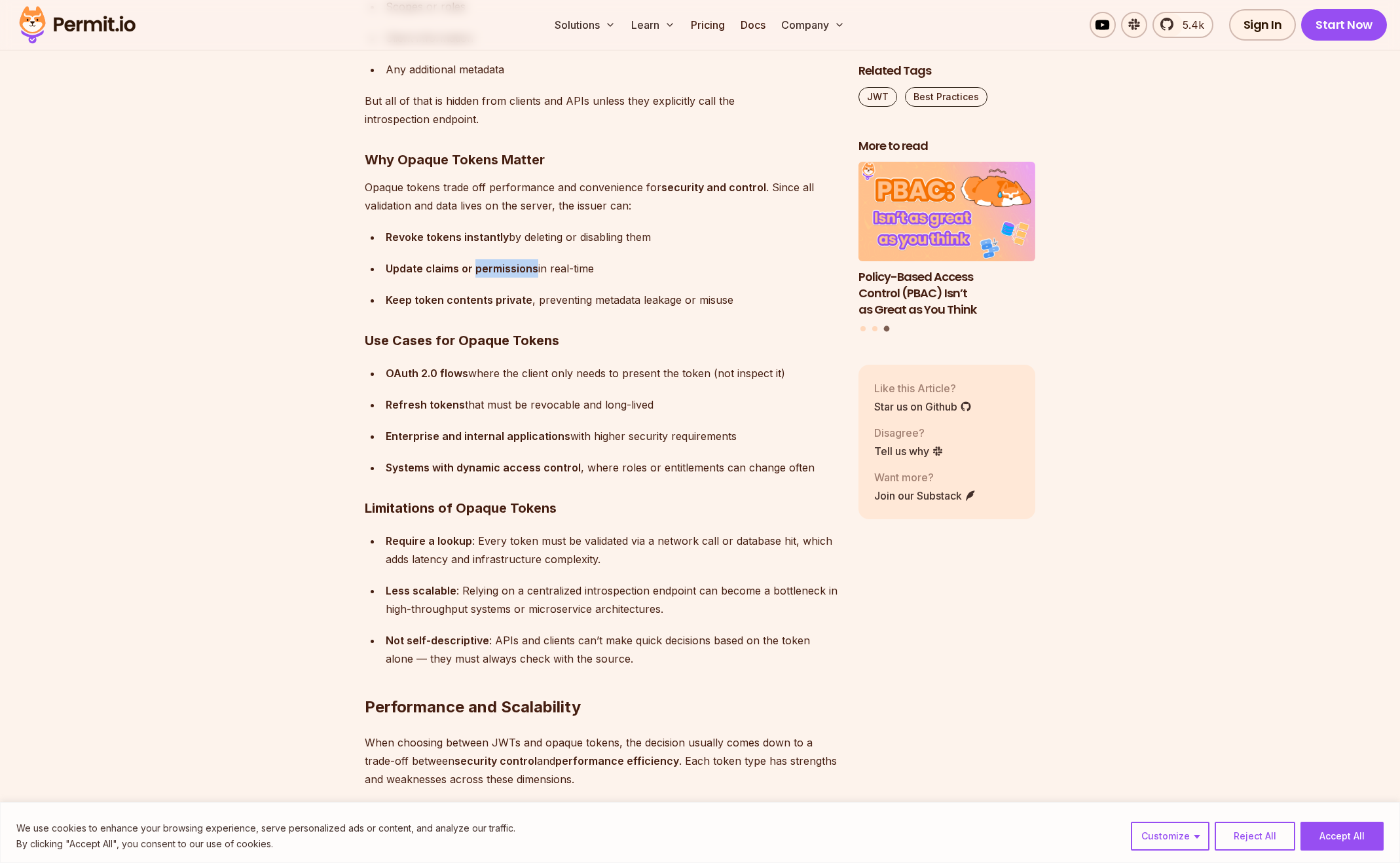
scroll to position [6704, 0]
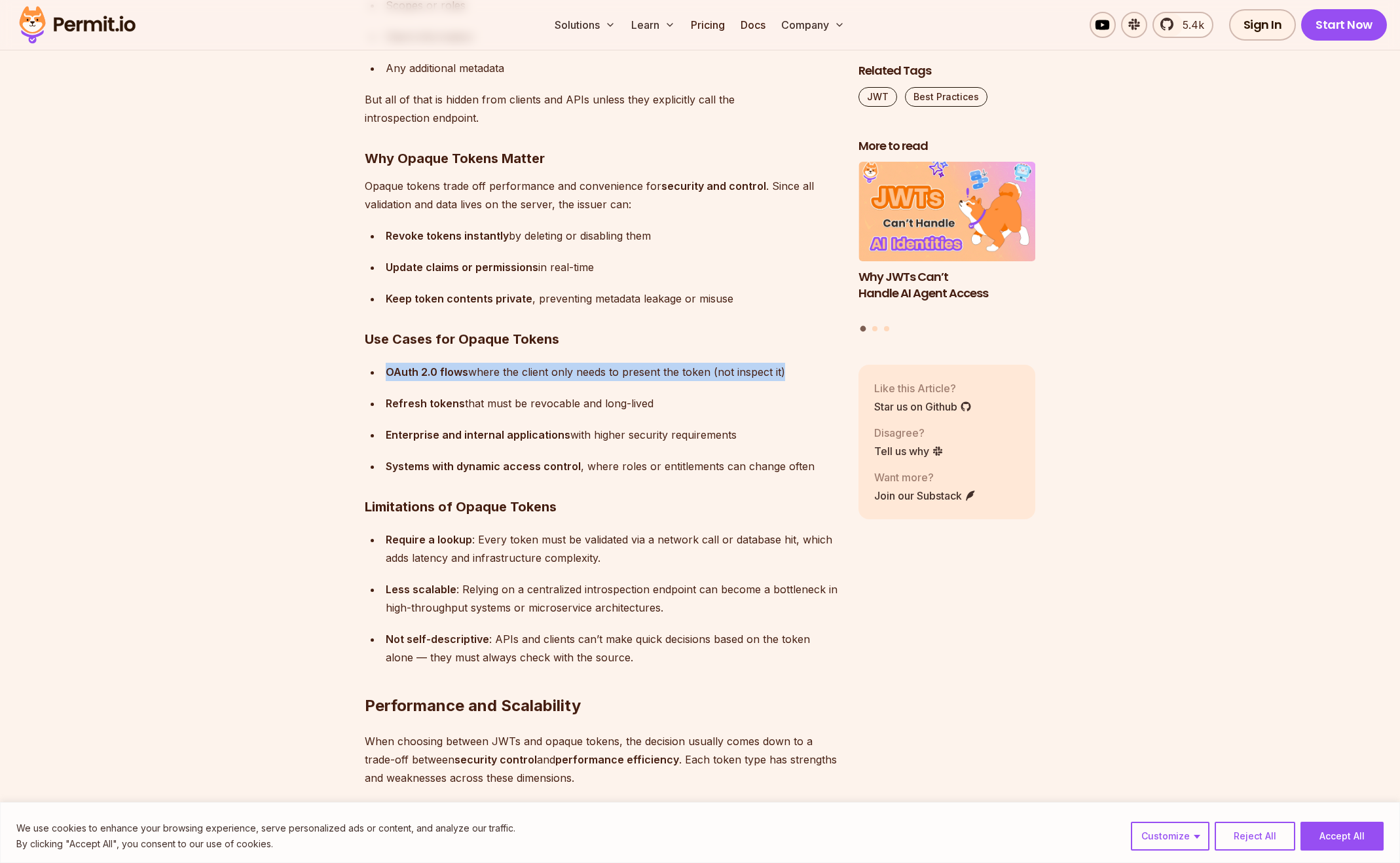
drag, startPoint x: 389, startPoint y: 372, endPoint x: 567, endPoint y: 386, distance: 178.5
click at [567, 386] on ul "OAuth 2.0 flows where the client only needs to present the token (not inspect i…" at bounding box center [601, 418] width 472 height 112
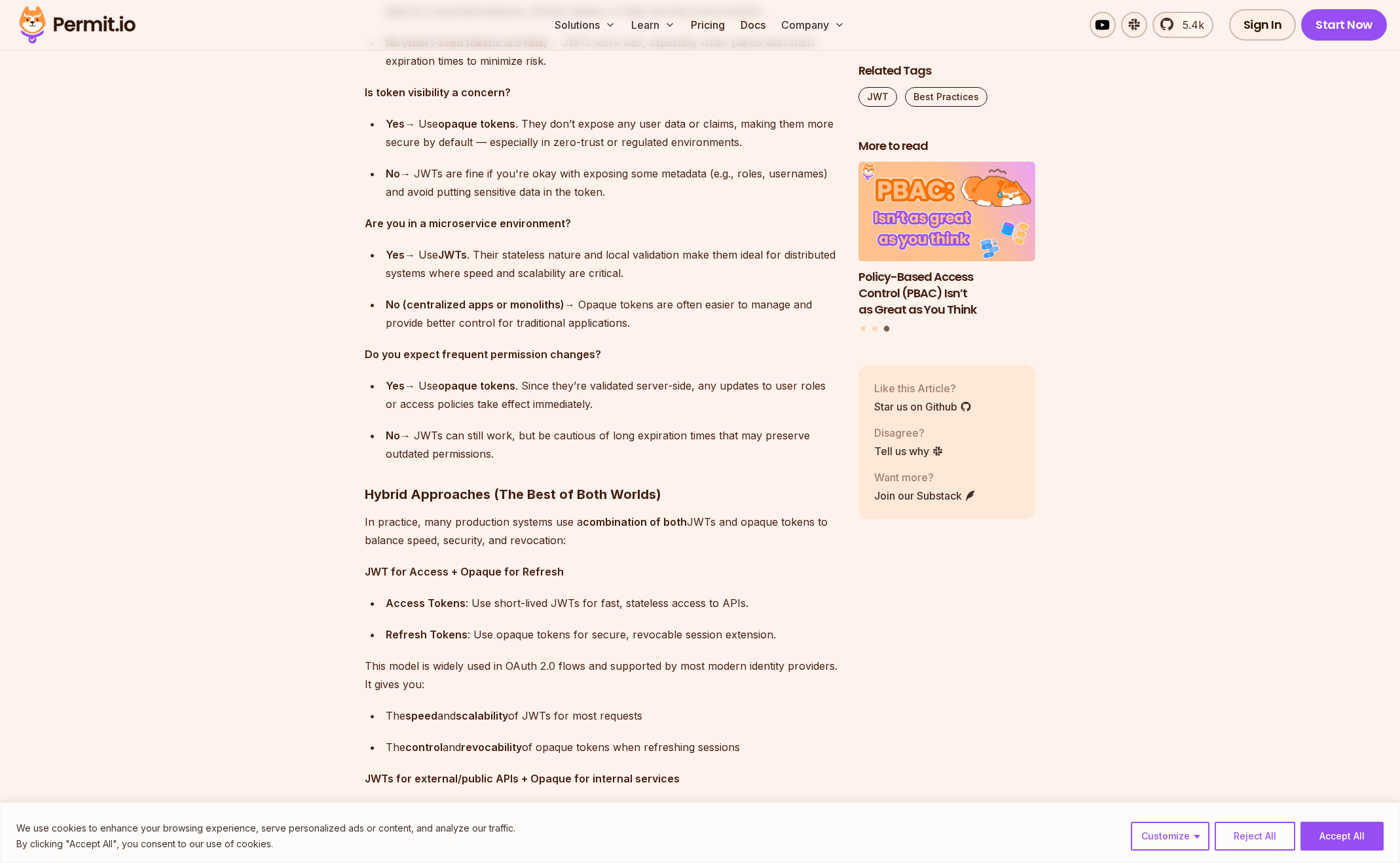
scroll to position [8379, 0]
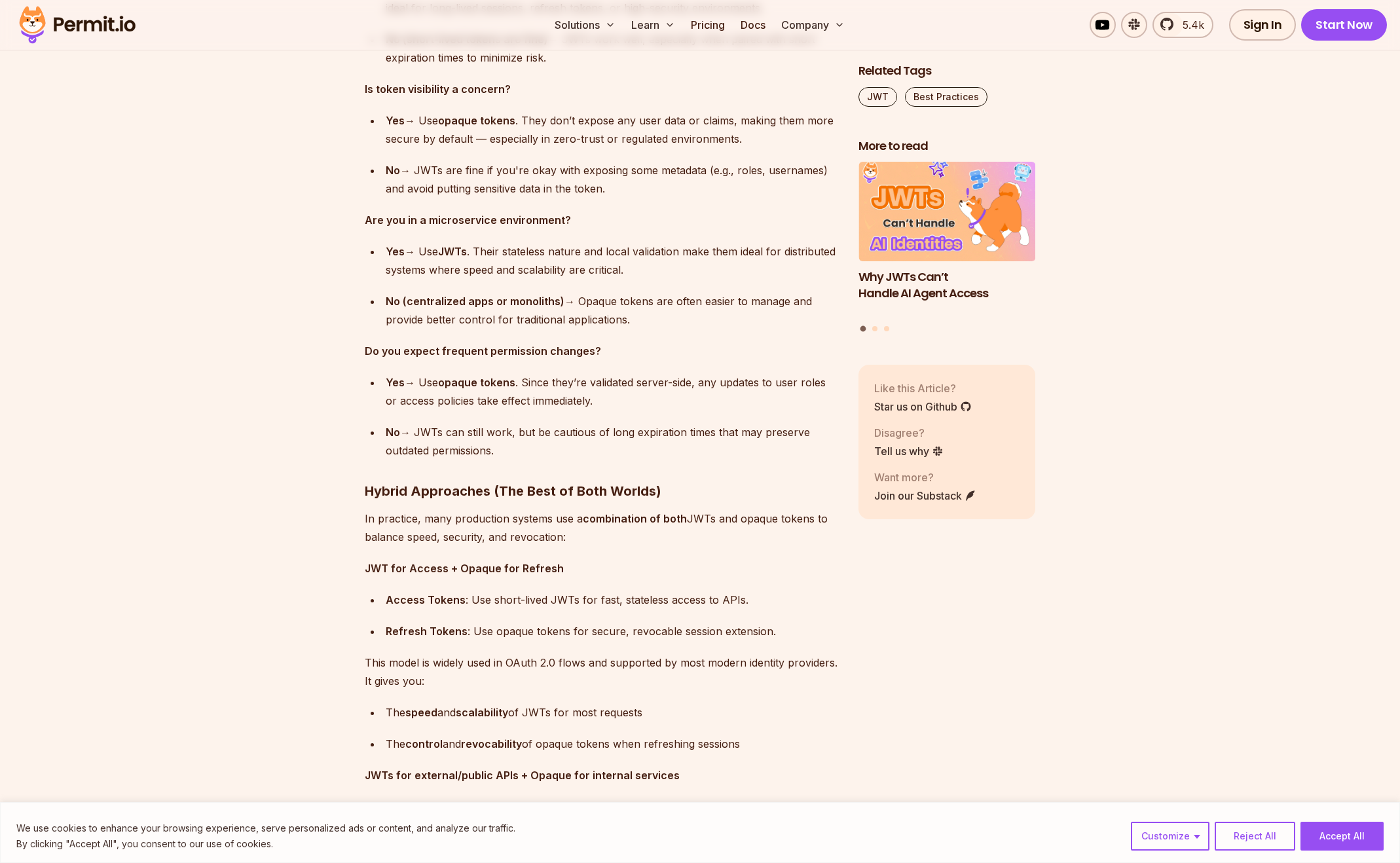
click at [566, 265] on div "Yes → Use JWTs . Their stateless nature and local validation make them ideal fo…" at bounding box center [612, 261] width 452 height 37
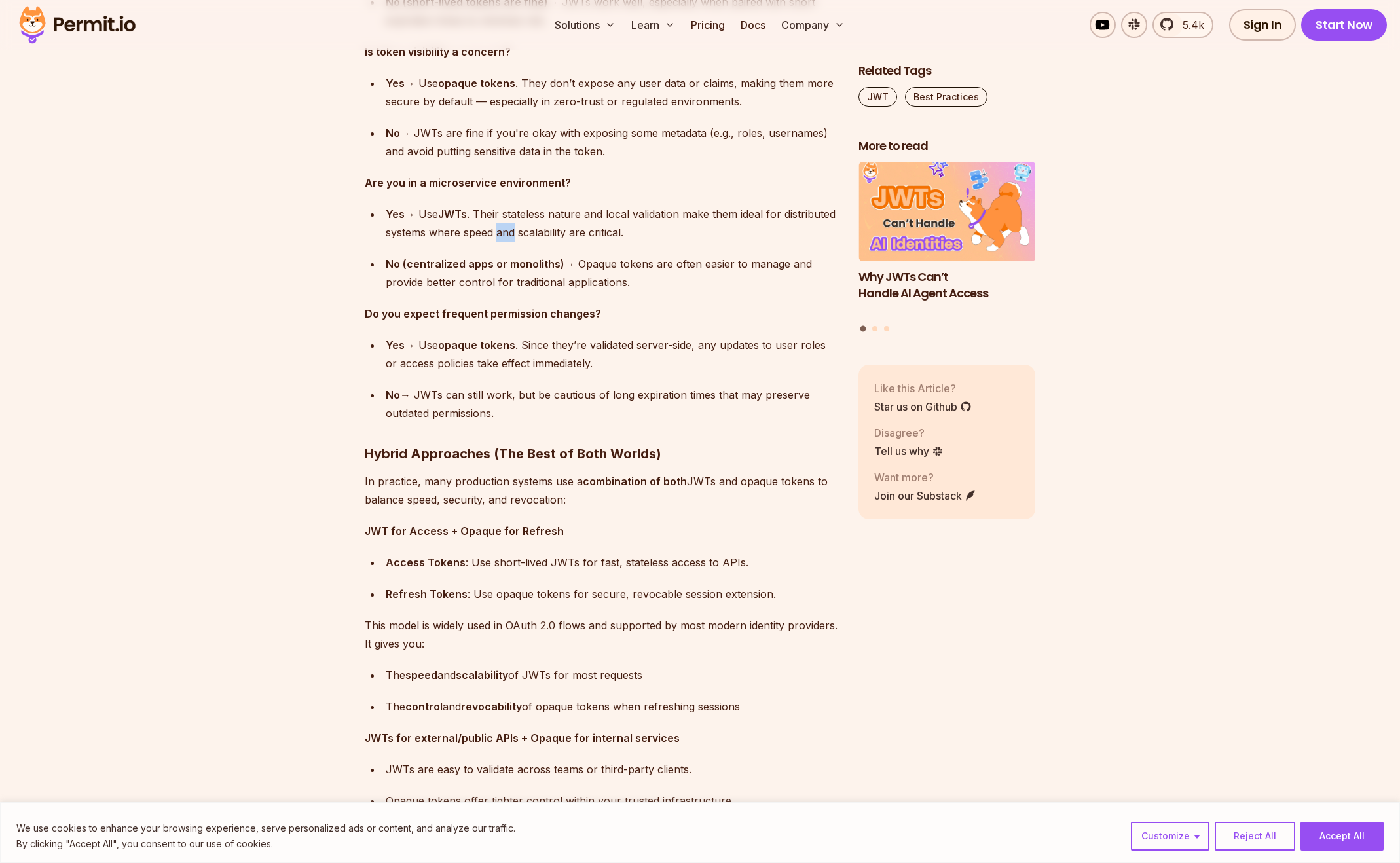
scroll to position [8421, 0]
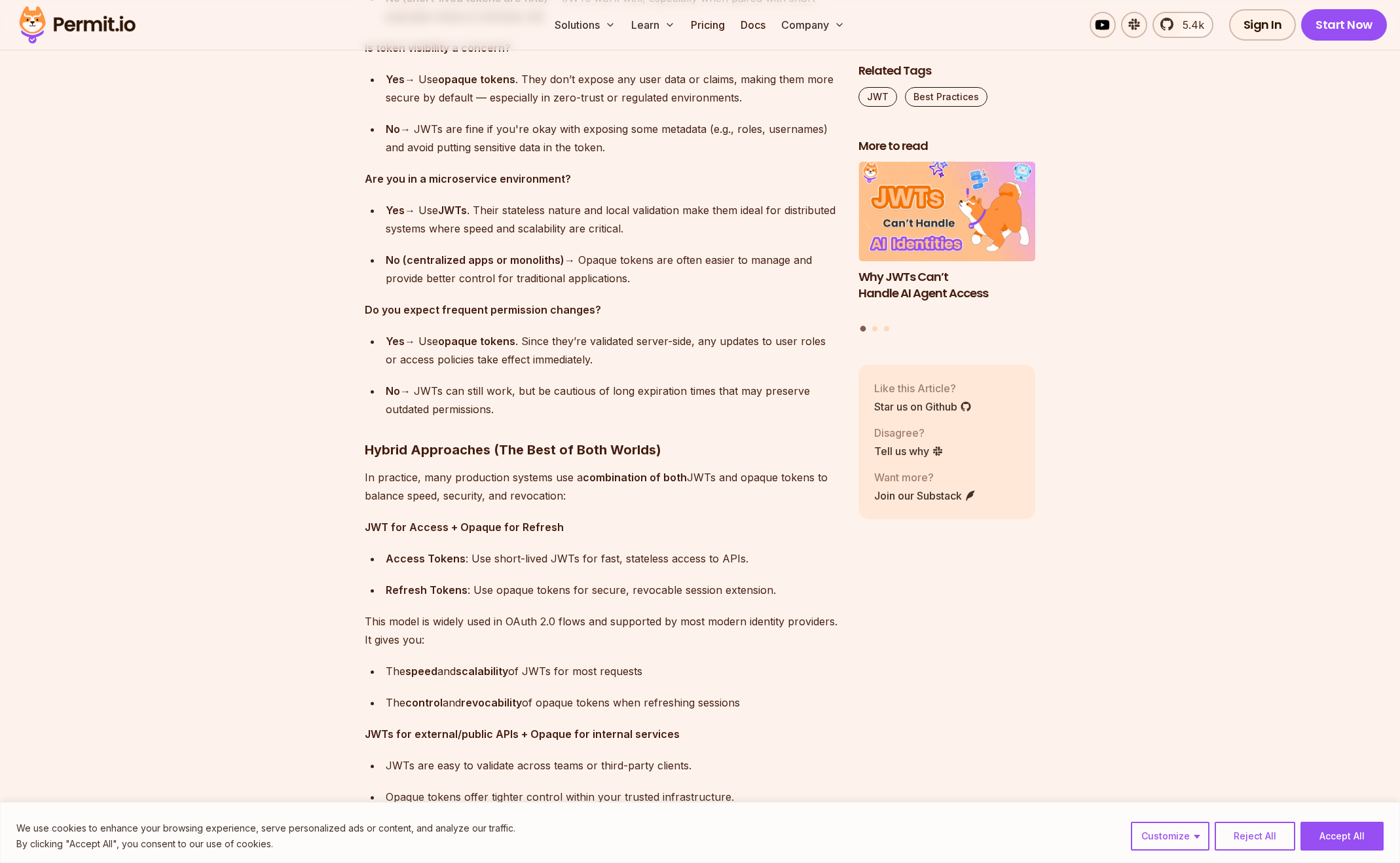
click at [638, 261] on div "No (centralized apps or monoliths) → Opaque tokens are often easier to manage a…" at bounding box center [612, 269] width 452 height 37
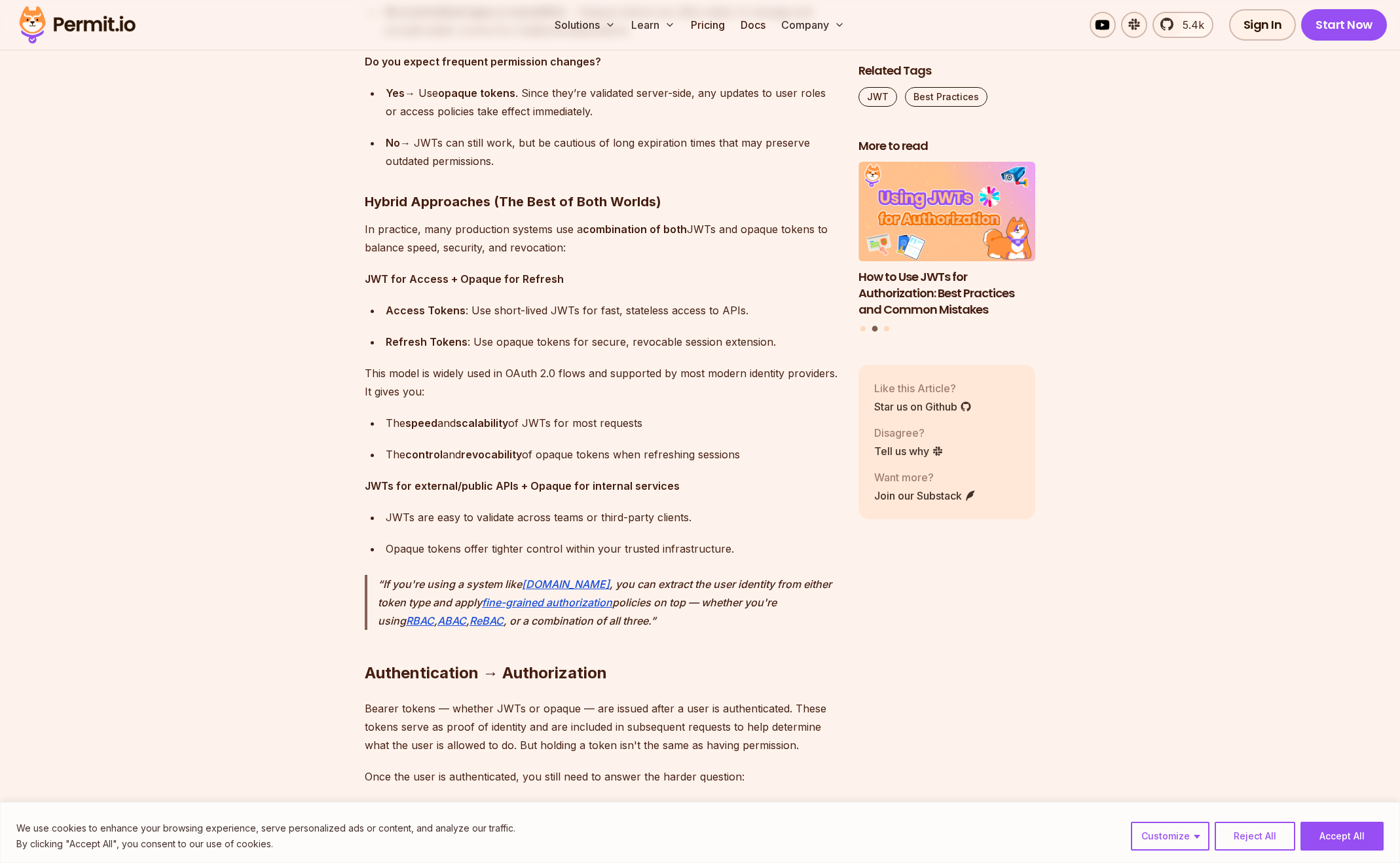
scroll to position [8669, 0]
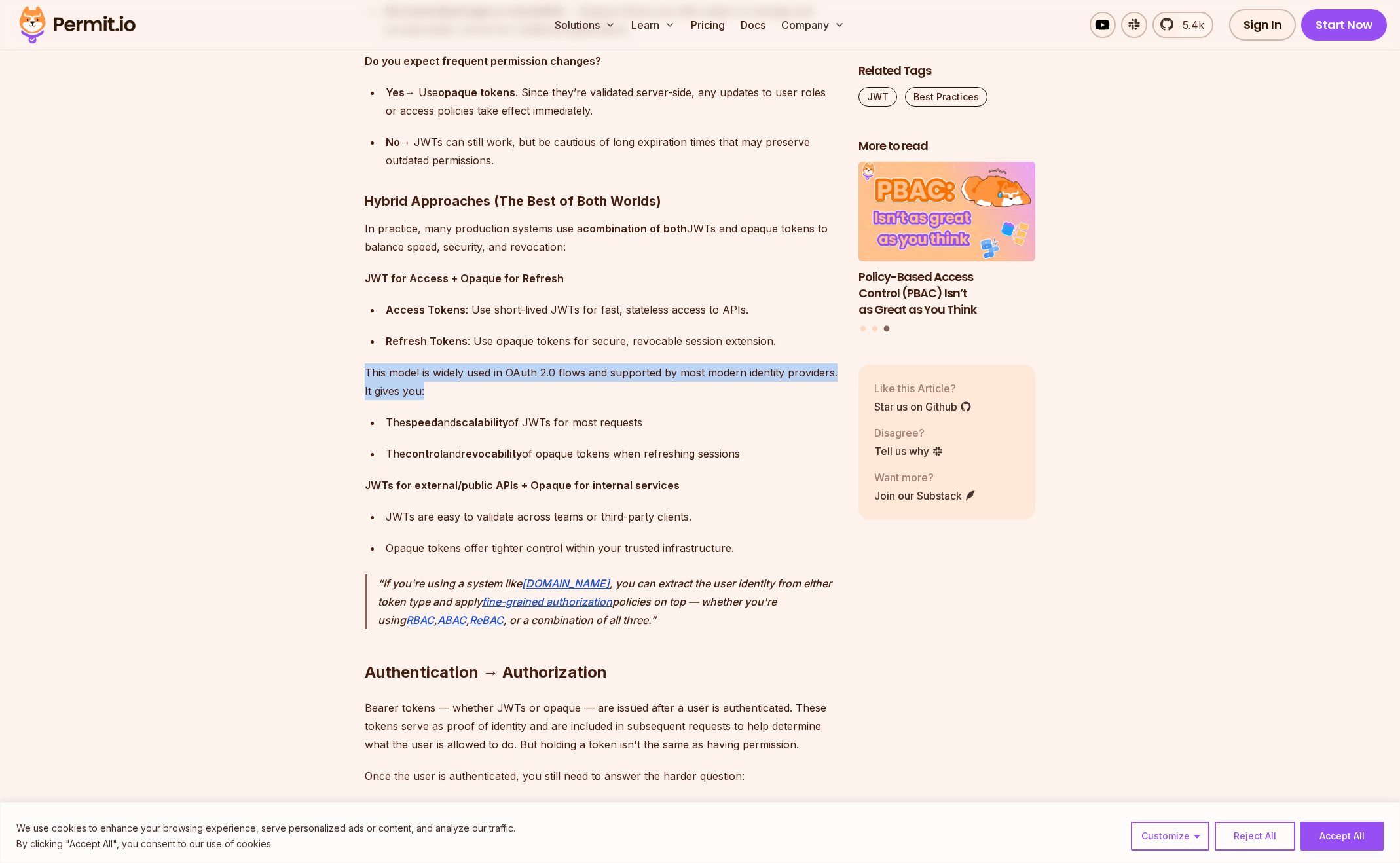
drag, startPoint x: 509, startPoint y: 390, endPoint x: 357, endPoint y: 369, distance: 153.4
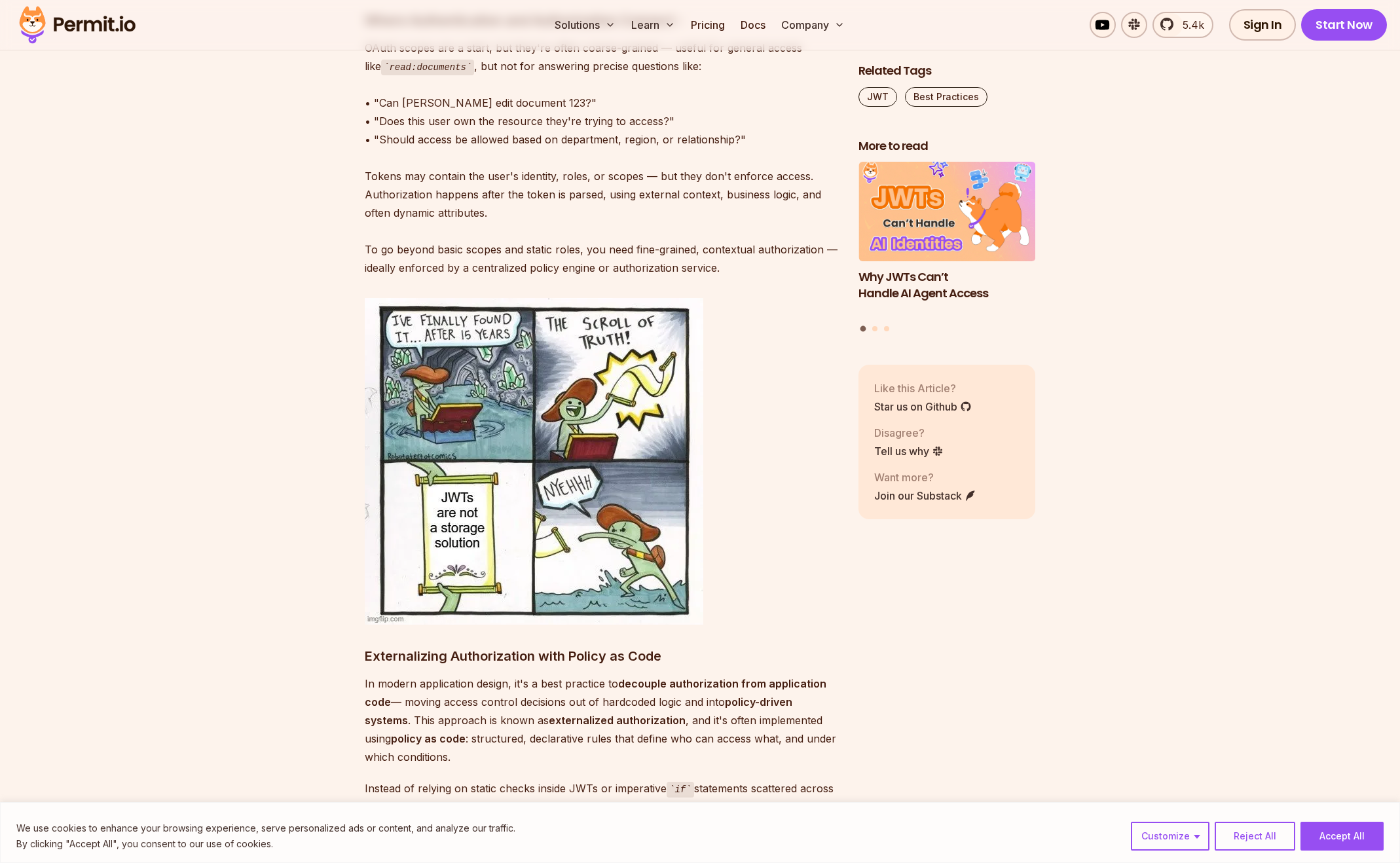
scroll to position [9465, 0]
